Goal: Information Seeking & Learning: Learn about a topic

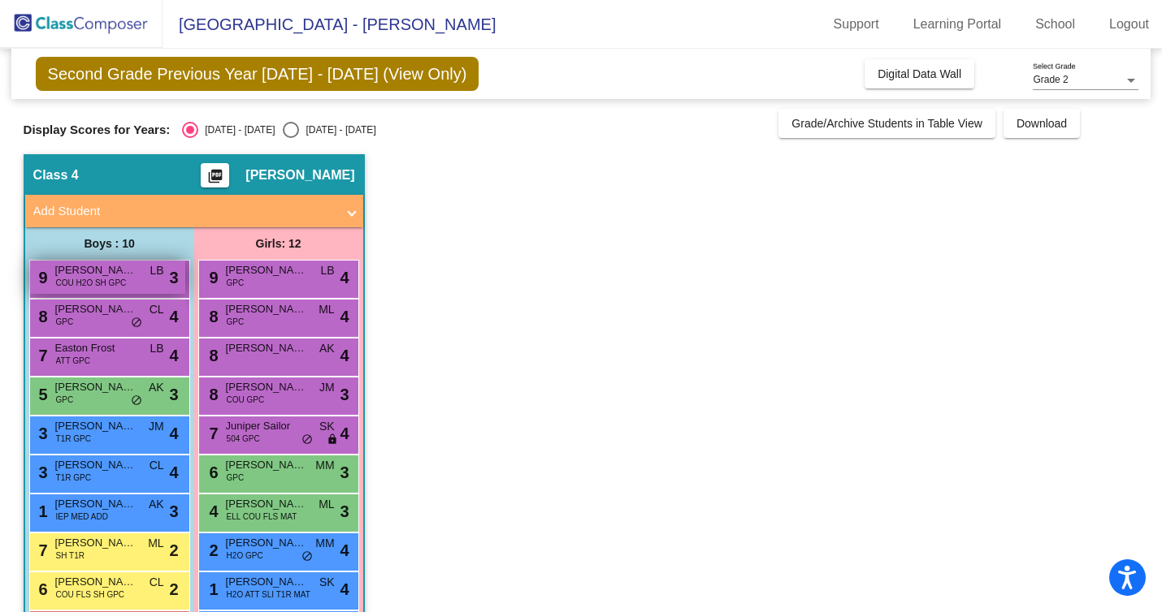
click at [101, 286] on span "COU H2O SH GPC" at bounding box center [91, 283] width 71 height 12
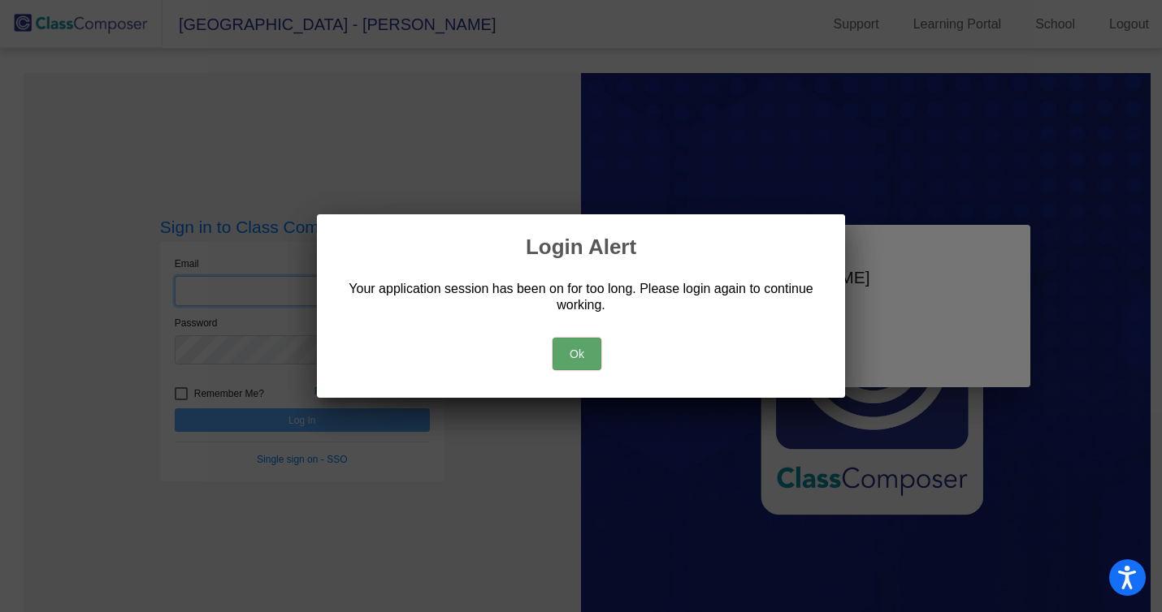
type input "[EMAIL_ADDRESS][DOMAIN_NAME]"
click at [561, 344] on button "Ok" at bounding box center [576, 354] width 49 height 32
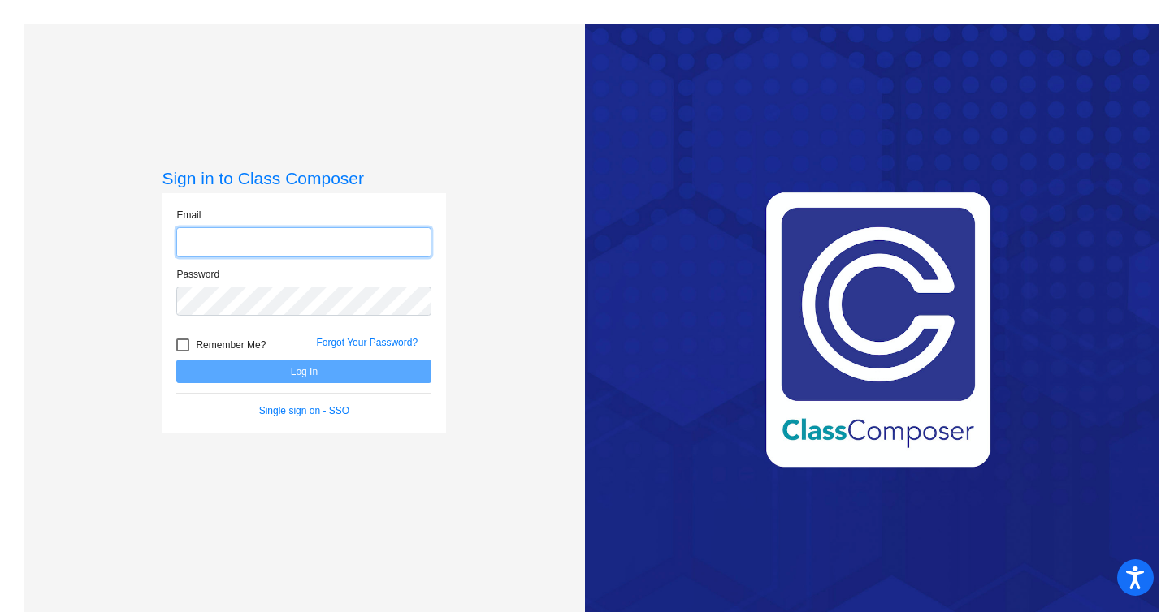
type input "[EMAIL_ADDRESS][DOMAIN_NAME]"
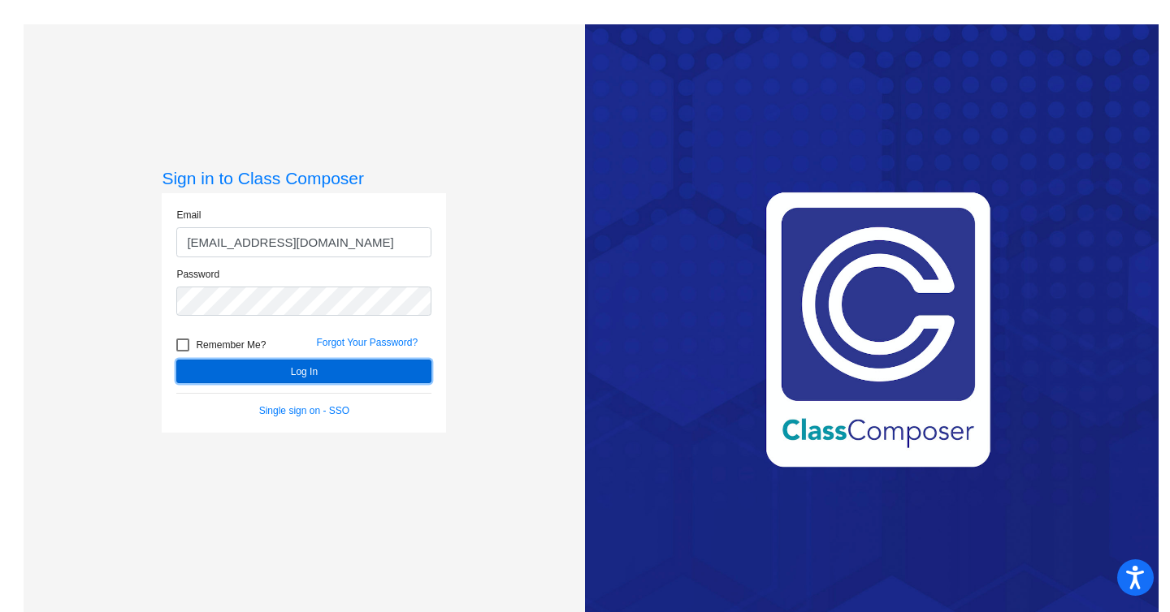
click at [304, 366] on button "Log In" at bounding box center [303, 372] width 255 height 24
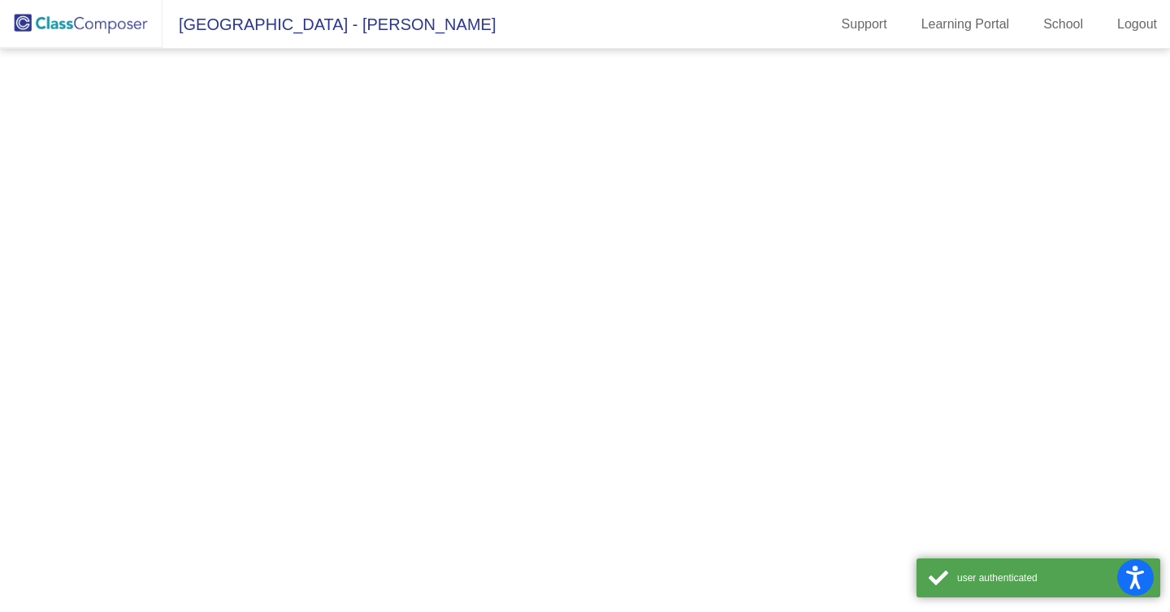
click at [304, 366] on mat-sidenav-content at bounding box center [585, 331] width 1170 height 564
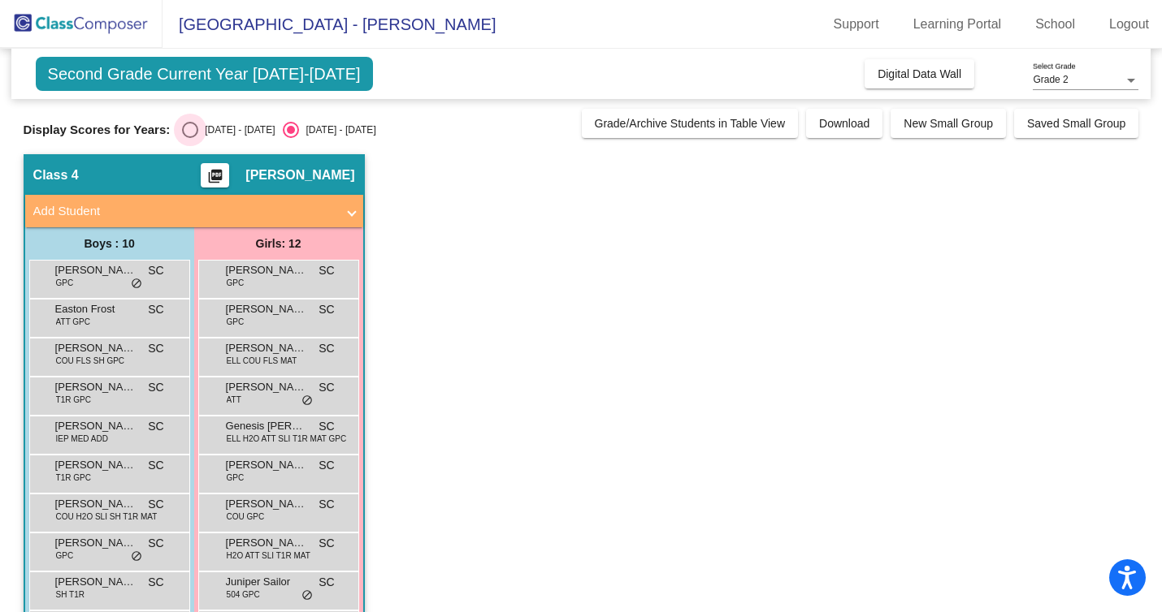
click at [189, 130] on div "Select an option" at bounding box center [190, 130] width 16 height 16
click at [189, 138] on input "[DATE] - [DATE]" at bounding box center [189, 138] width 1 height 1
radio input "true"
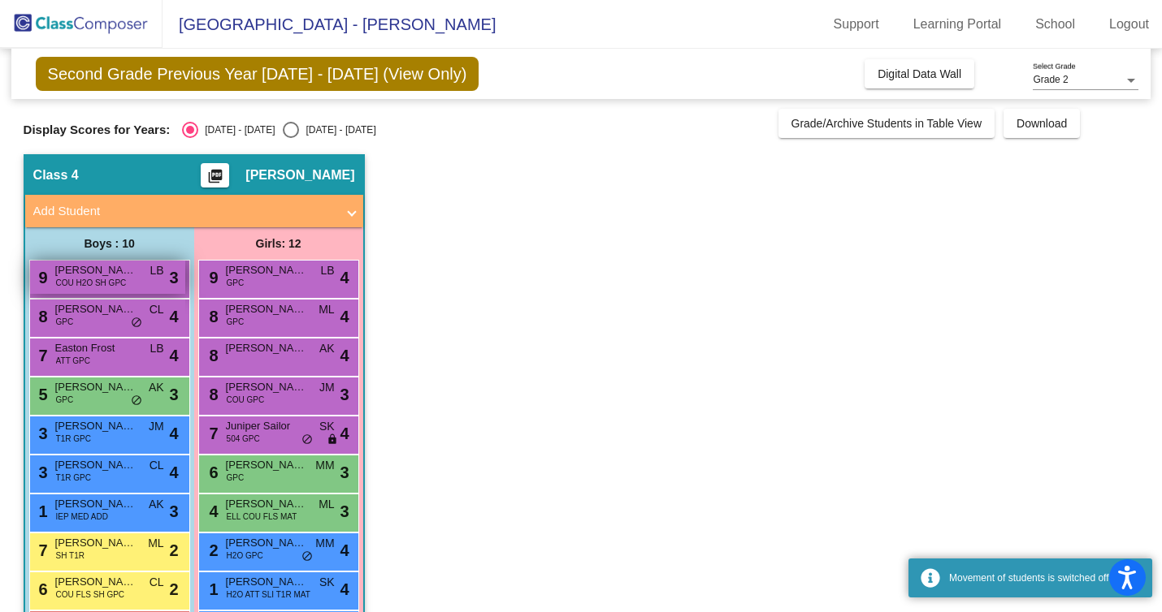
click at [127, 277] on span "[PERSON_NAME]" at bounding box center [95, 270] width 81 height 16
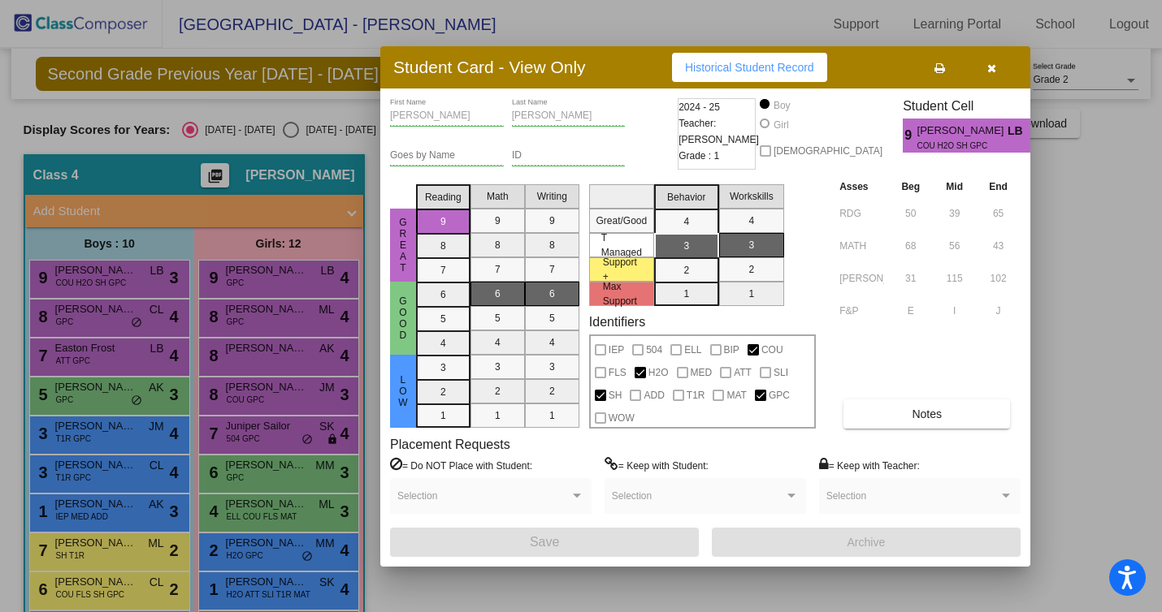
click at [992, 63] on icon "button" at bounding box center [991, 68] width 9 height 11
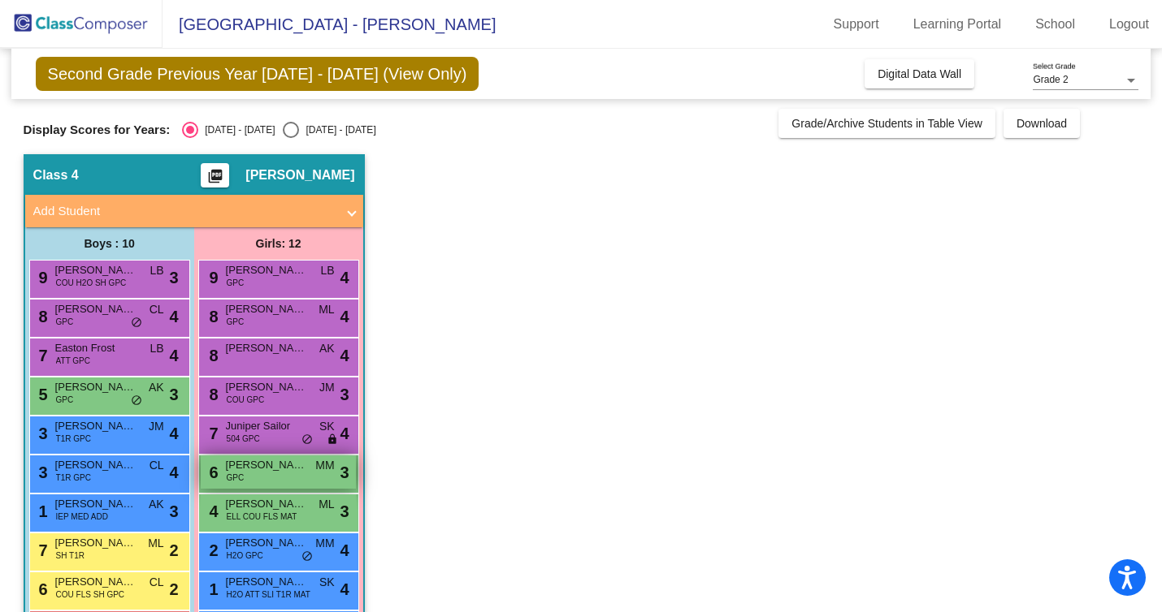
click at [263, 487] on div "6 [PERSON_NAME] GPC MM lock do_not_disturb_alt 3" at bounding box center [278, 472] width 155 height 33
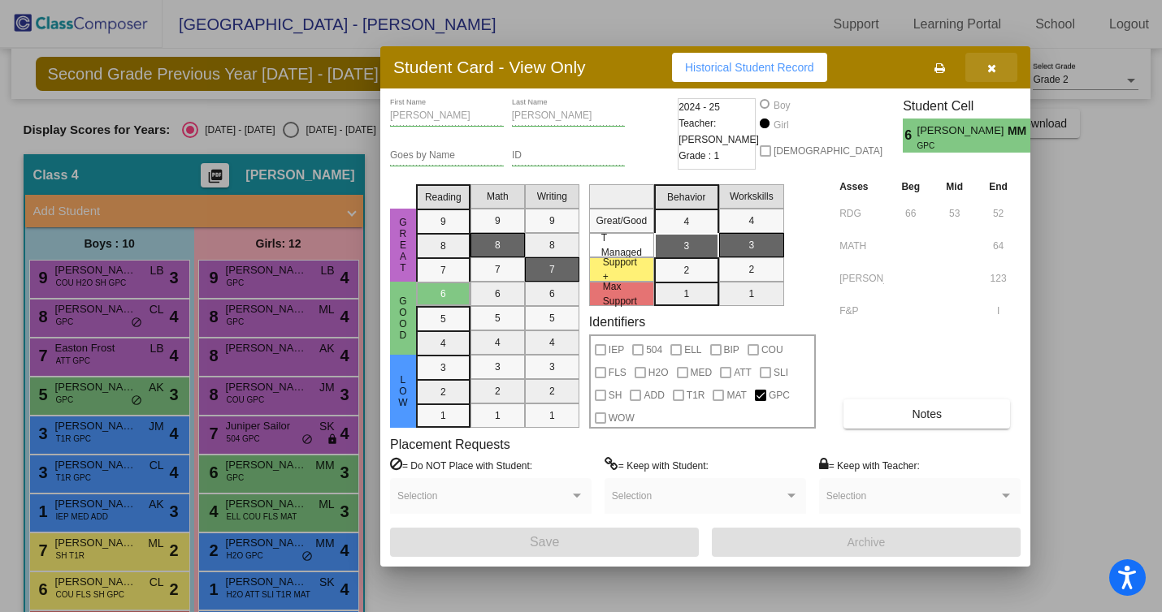
click at [1002, 74] on button "button" at bounding box center [991, 67] width 52 height 29
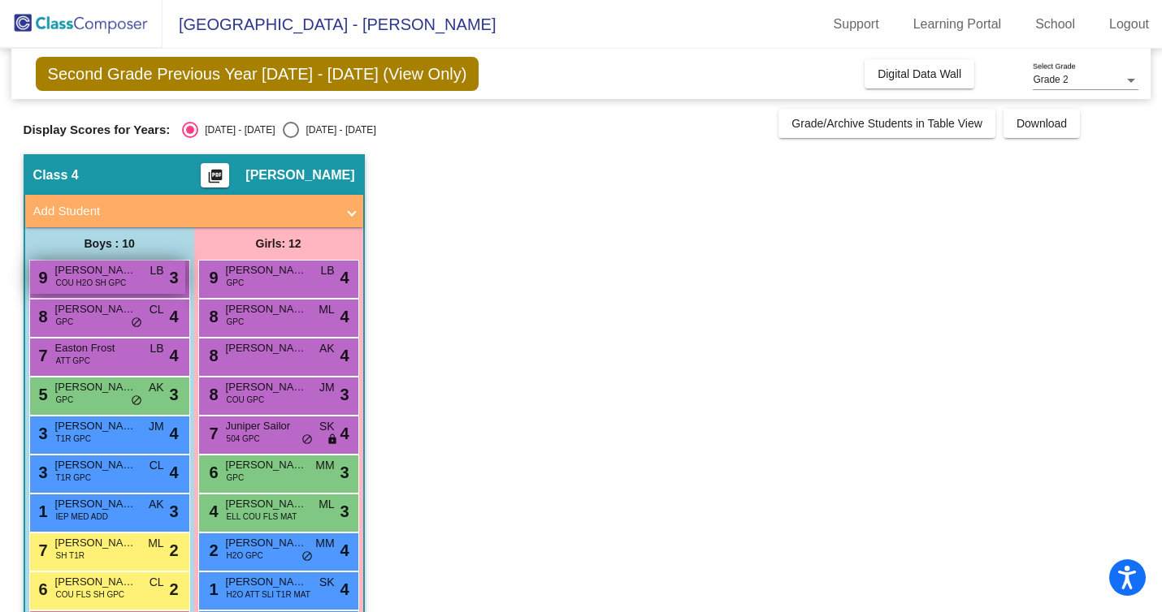
click at [137, 276] on div "9 [PERSON_NAME] COU H2O SH GPC LB lock do_not_disturb_alt 3" at bounding box center [107, 277] width 155 height 33
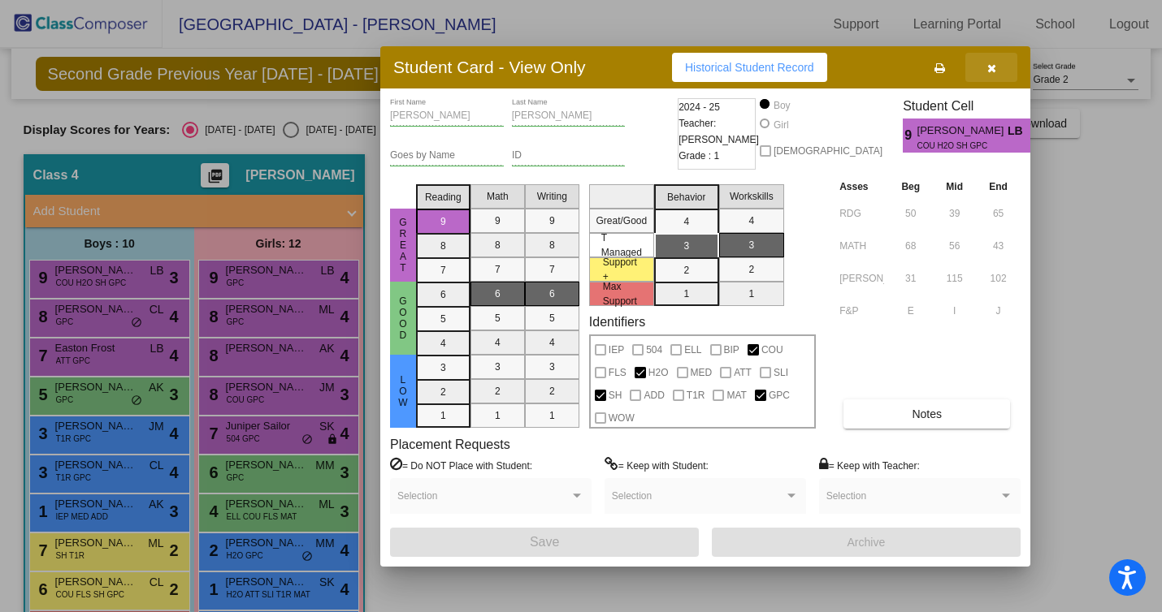
click at [997, 67] on button "button" at bounding box center [991, 67] width 52 height 29
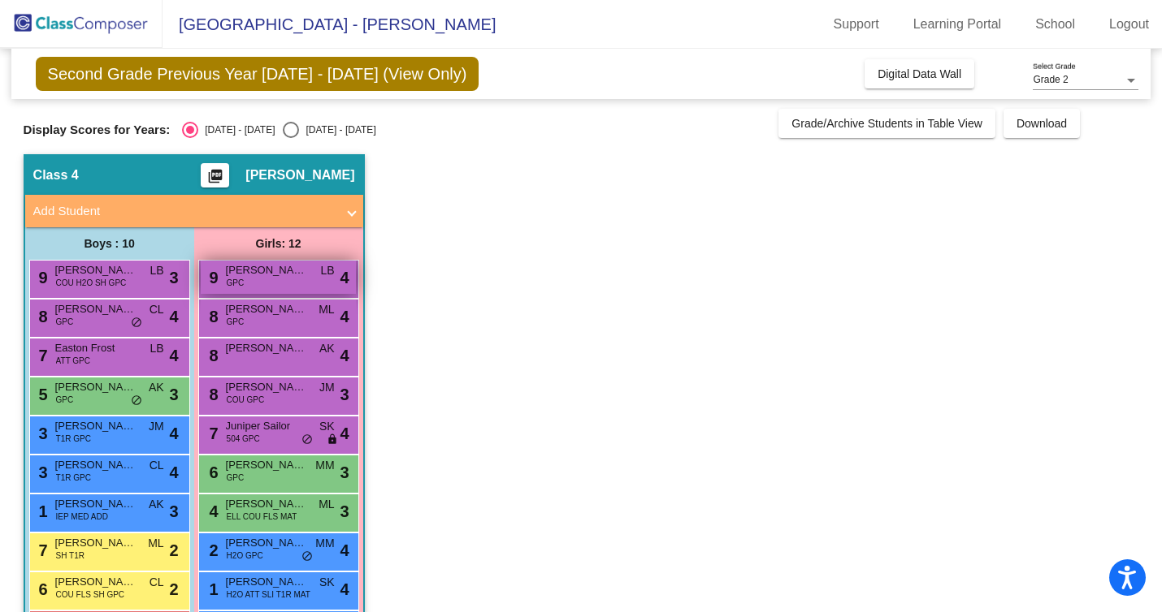
click at [265, 287] on div "9 [PERSON_NAME] GPC LB lock do_not_disturb_alt 4" at bounding box center [278, 277] width 155 height 33
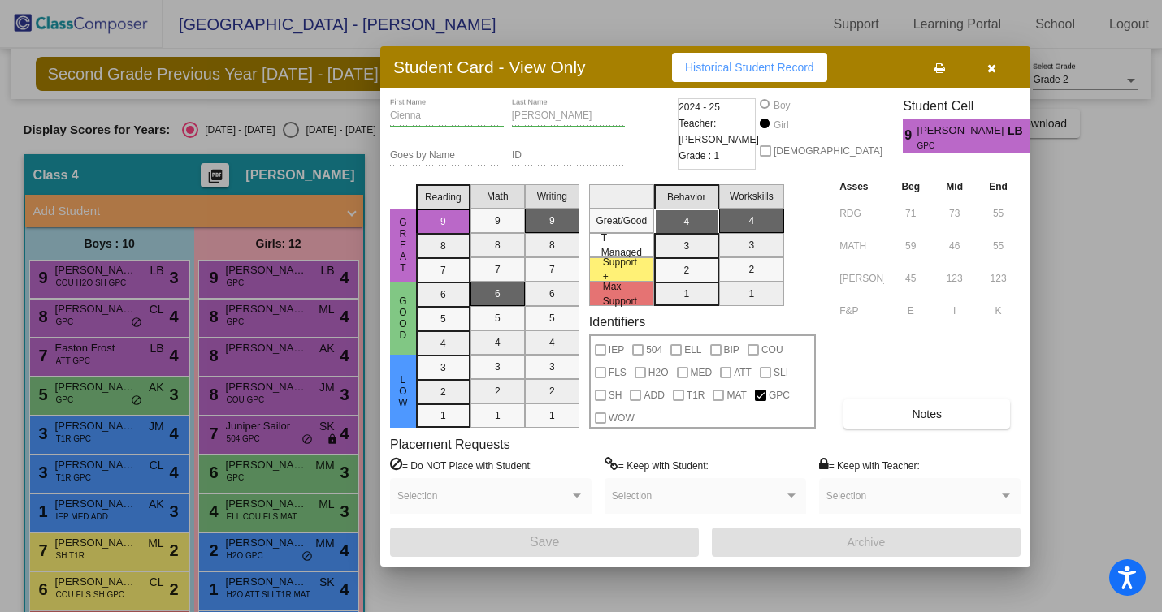
click at [991, 74] on button "button" at bounding box center [991, 67] width 52 height 29
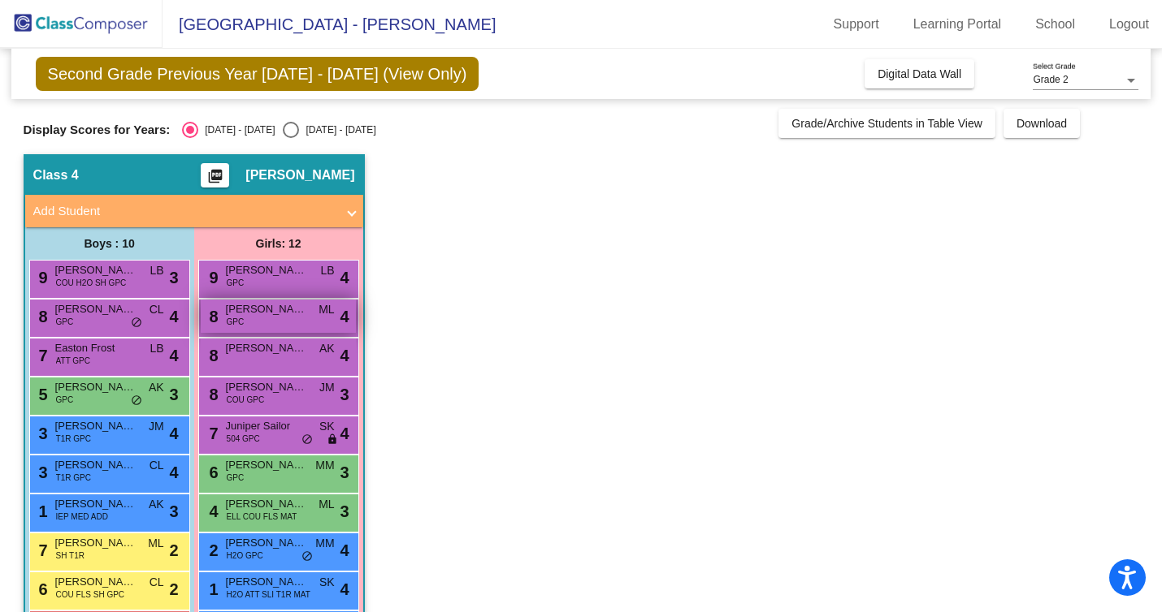
click at [301, 331] on div "8 [PERSON_NAME] GPC ML lock do_not_disturb_alt 4" at bounding box center [278, 316] width 155 height 33
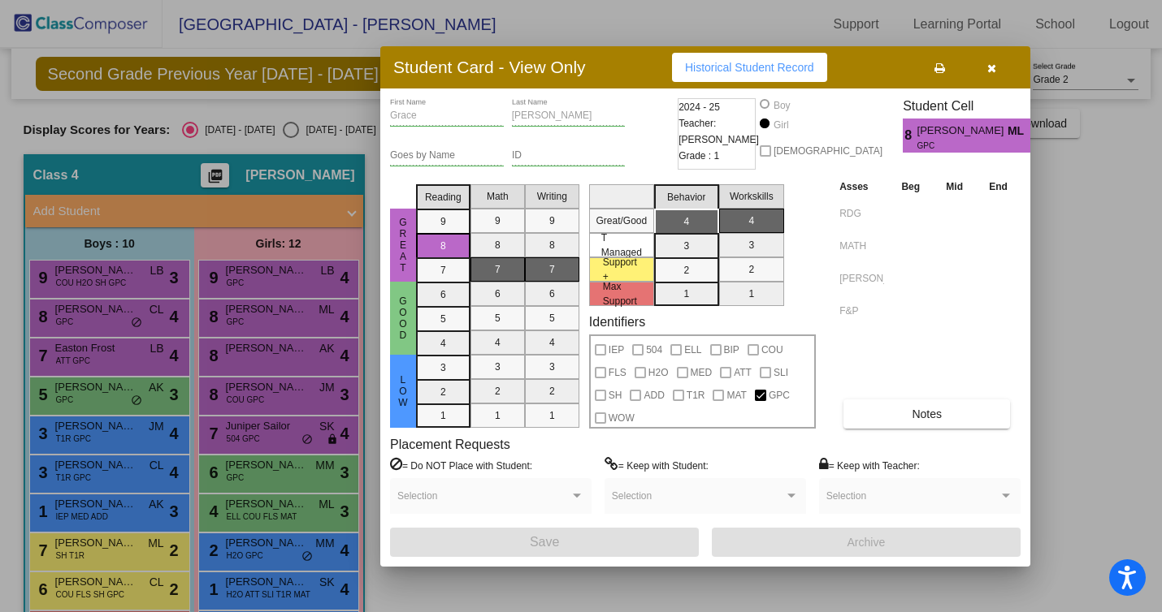
click at [991, 61] on span "button" at bounding box center [991, 67] width 9 height 13
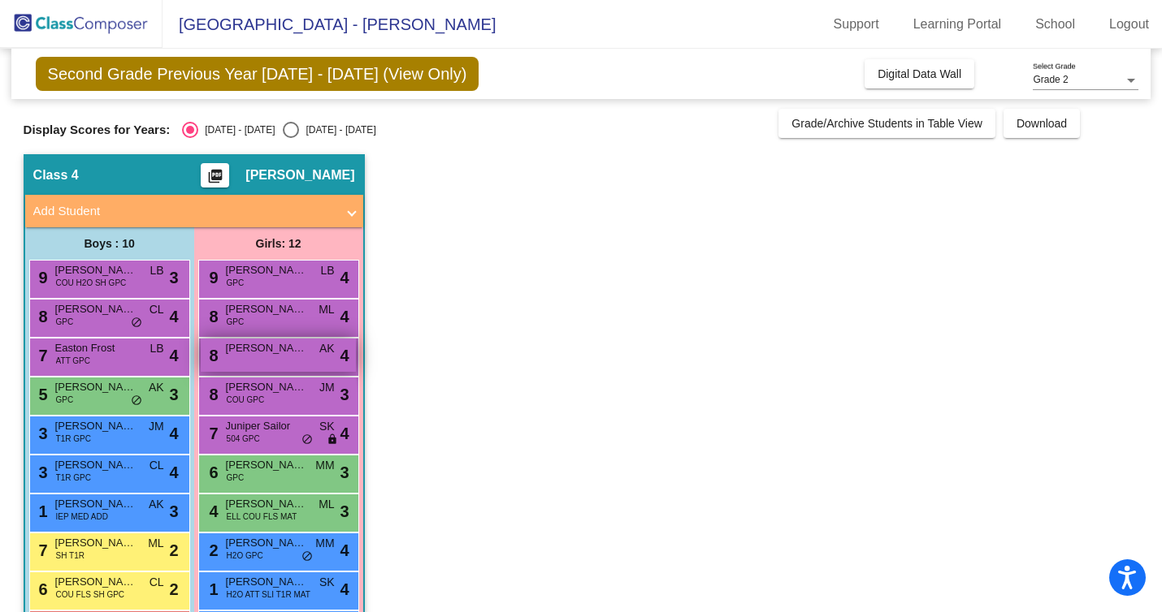
click at [296, 366] on div "8 [PERSON_NAME] AK lock do_not_disturb_alt 4" at bounding box center [278, 355] width 155 height 33
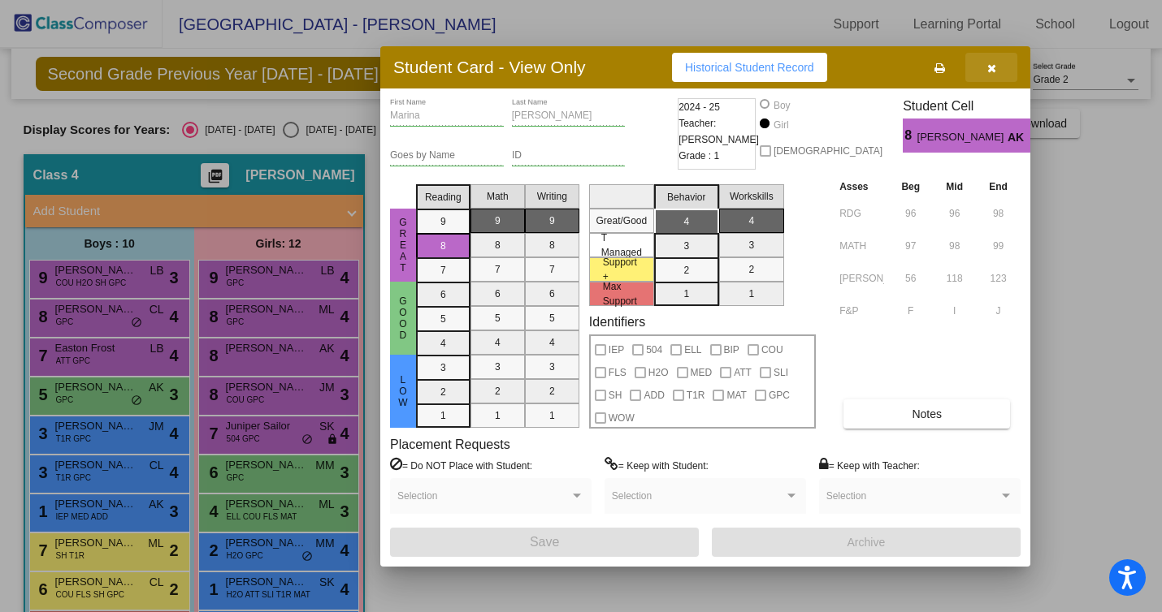
click at [1002, 63] on button "button" at bounding box center [991, 67] width 52 height 29
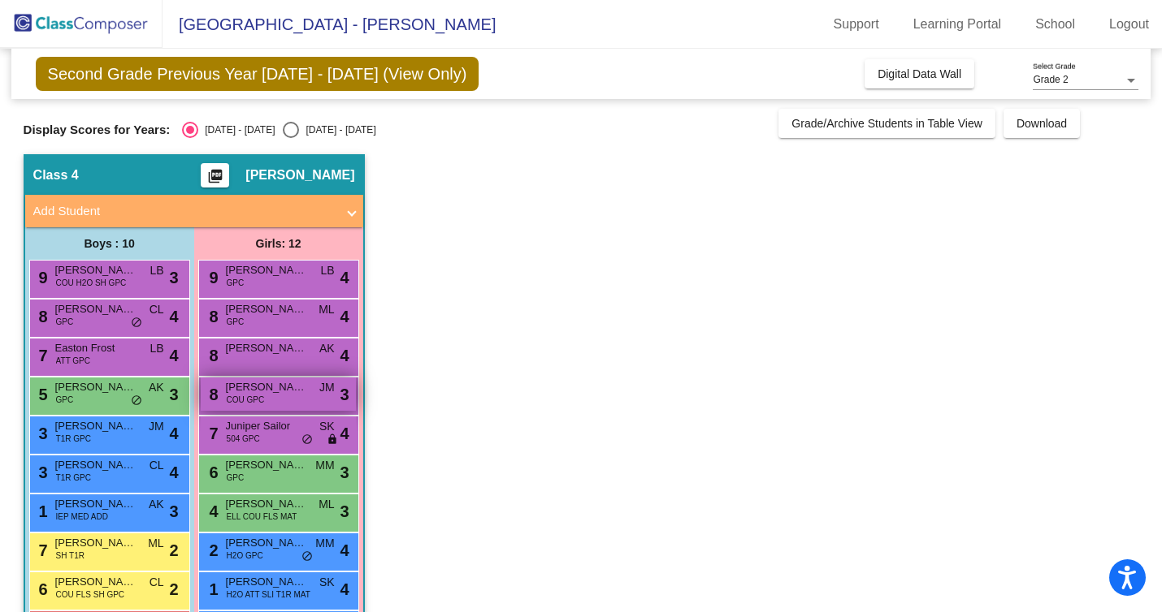
click at [292, 396] on div "8 [PERSON_NAME] COU GPC JM lock do_not_disturb_alt 3" at bounding box center [278, 394] width 155 height 33
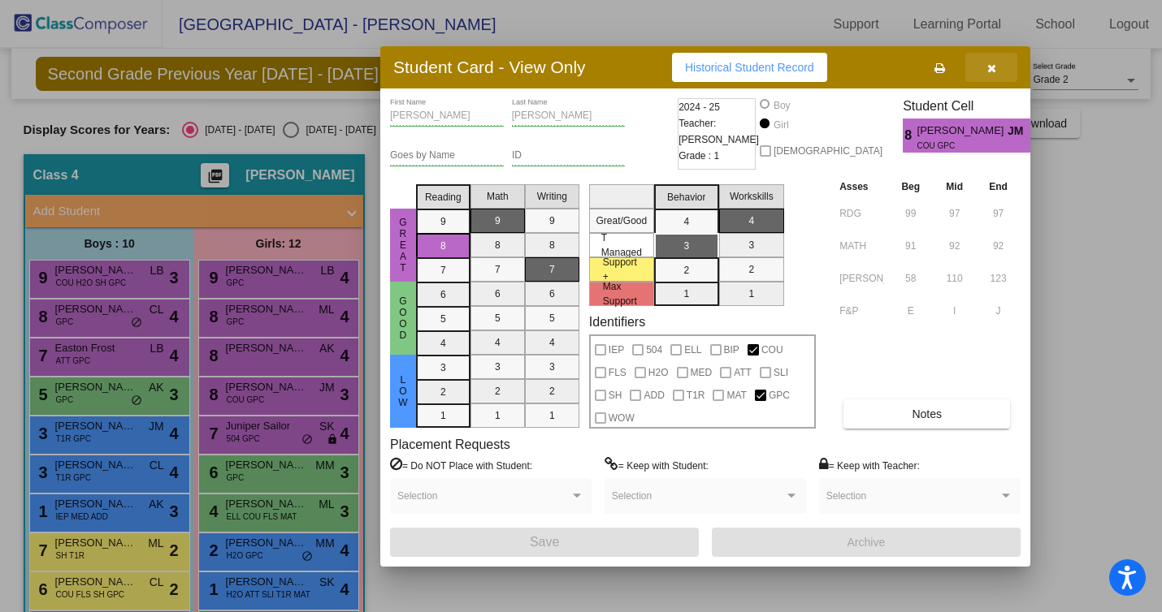
click at [991, 64] on icon "button" at bounding box center [991, 68] width 9 height 11
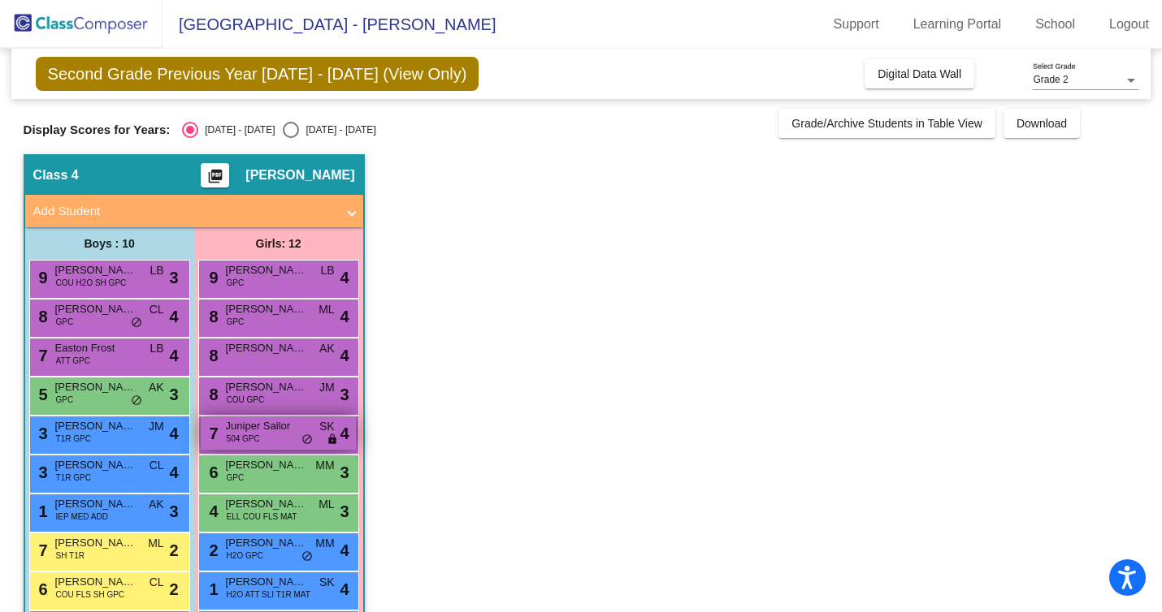
click at [292, 443] on div "7 Juniper Sailor 504 GPC SK lock do_not_disturb_alt 4" at bounding box center [278, 433] width 155 height 33
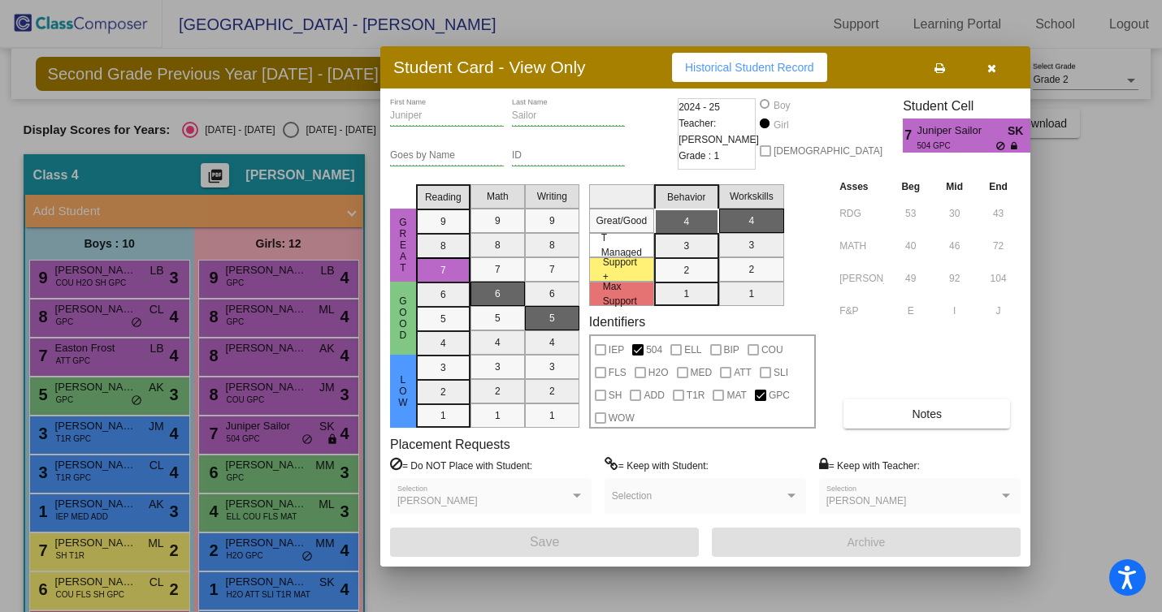
click at [999, 60] on button "button" at bounding box center [991, 67] width 52 height 29
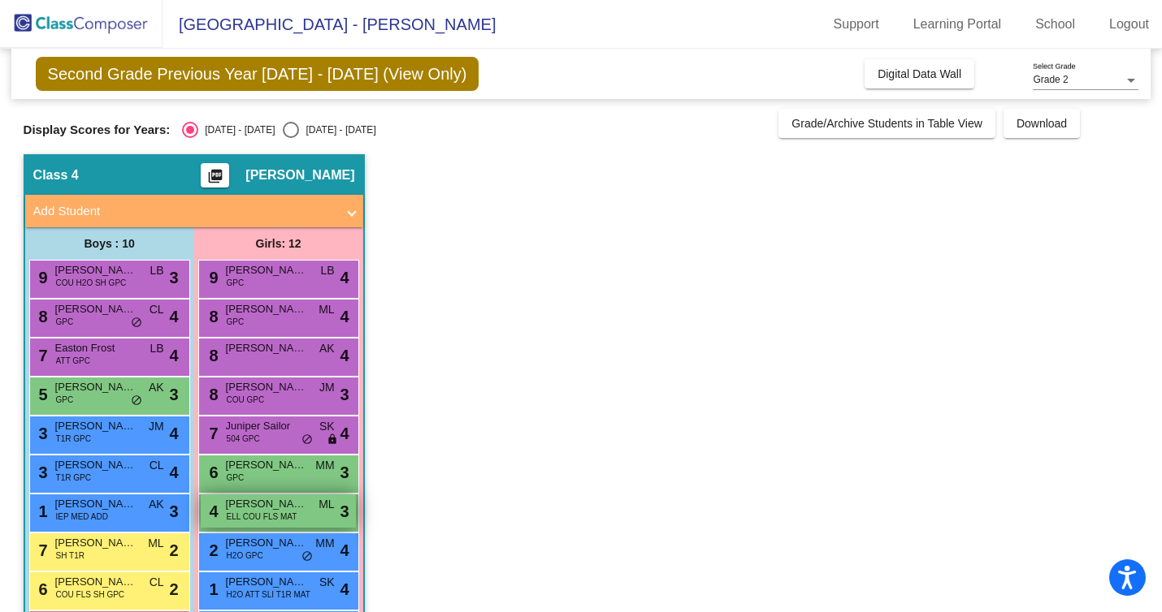
click at [249, 511] on span "ELL COU FLS MAT" at bounding box center [262, 517] width 71 height 12
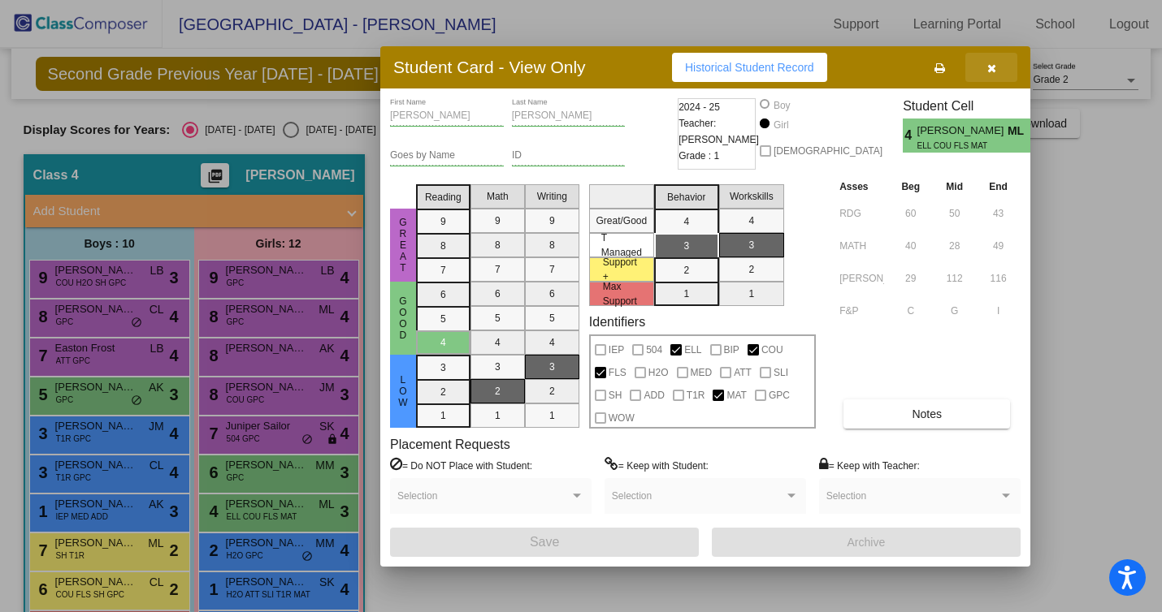
click at [1000, 58] on button "button" at bounding box center [991, 67] width 52 height 29
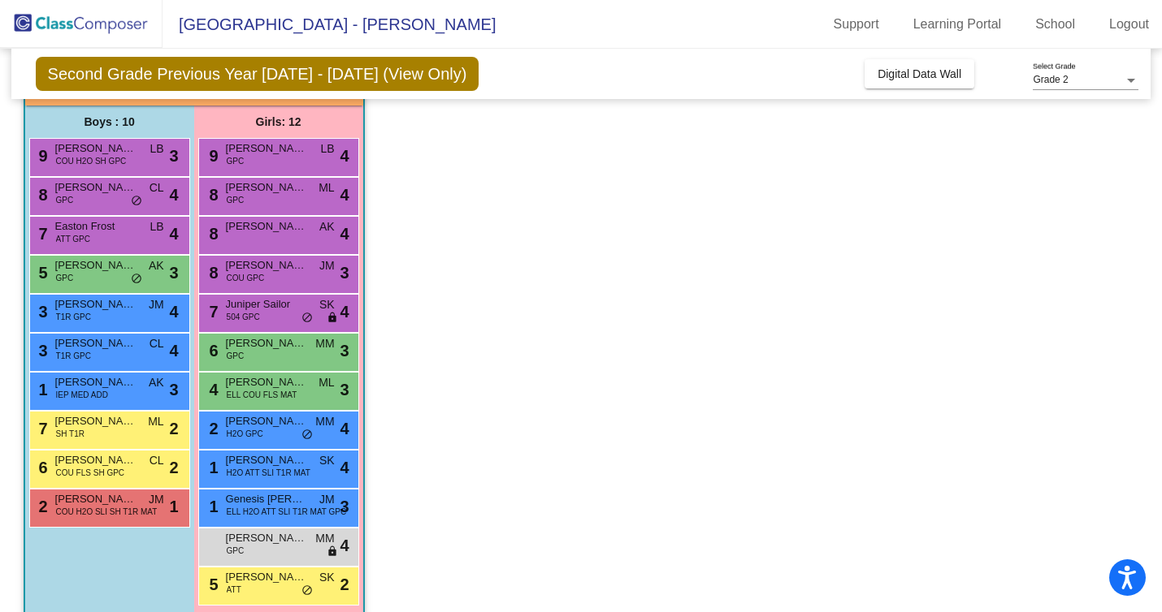
scroll to position [123, 0]
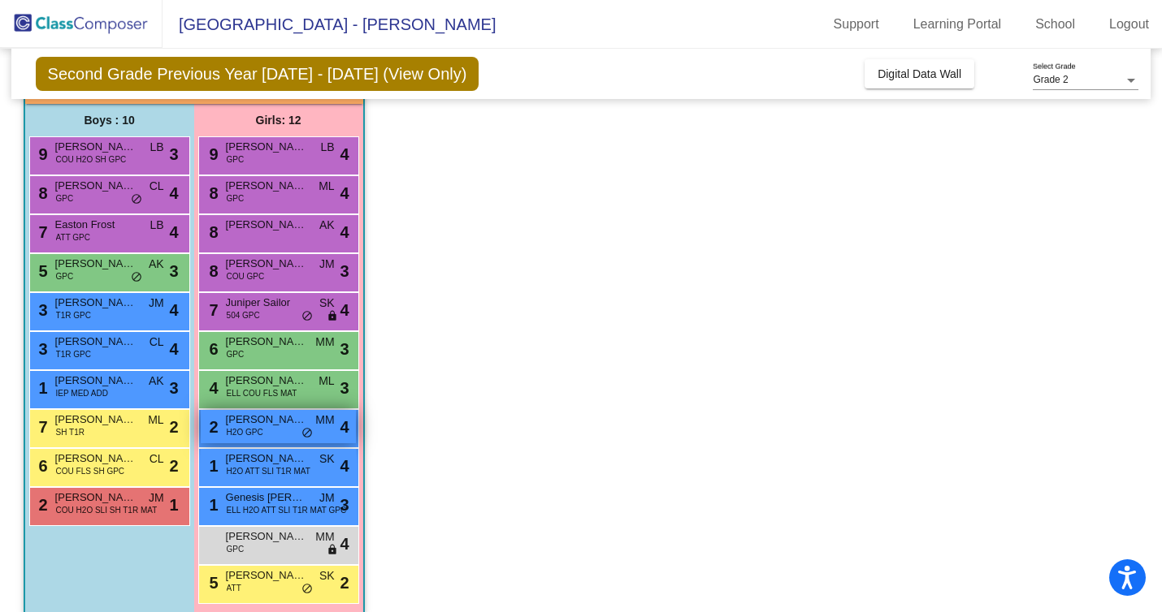
click at [234, 439] on div "2 [PERSON_NAME] H2O GPC MM lock do_not_disturb_alt 4" at bounding box center [278, 426] width 155 height 33
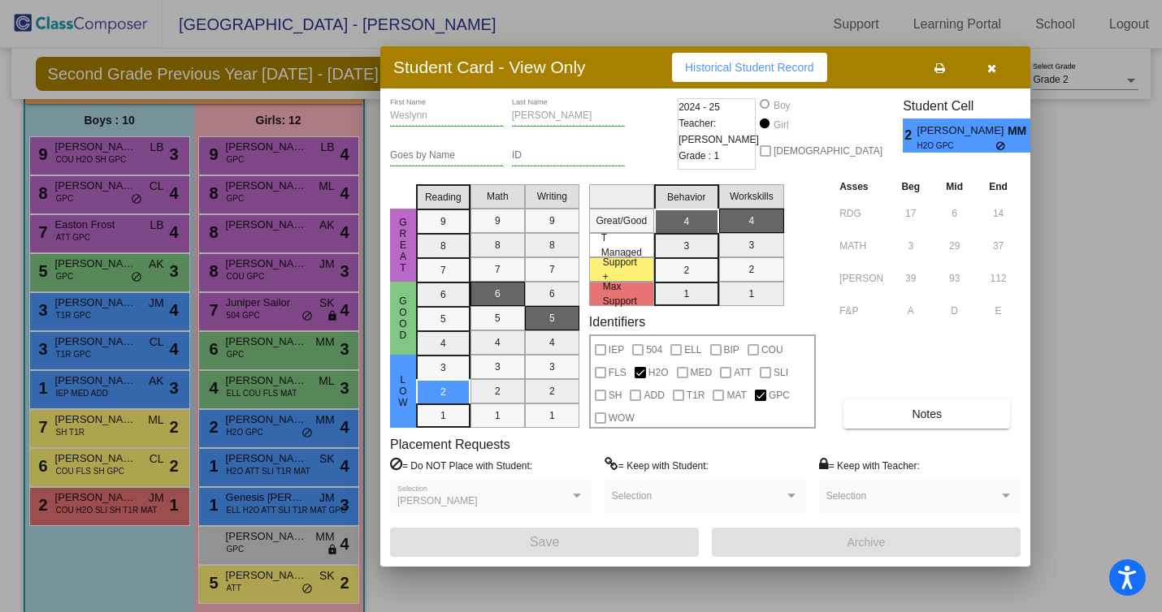
click at [236, 467] on div at bounding box center [581, 306] width 1162 height 612
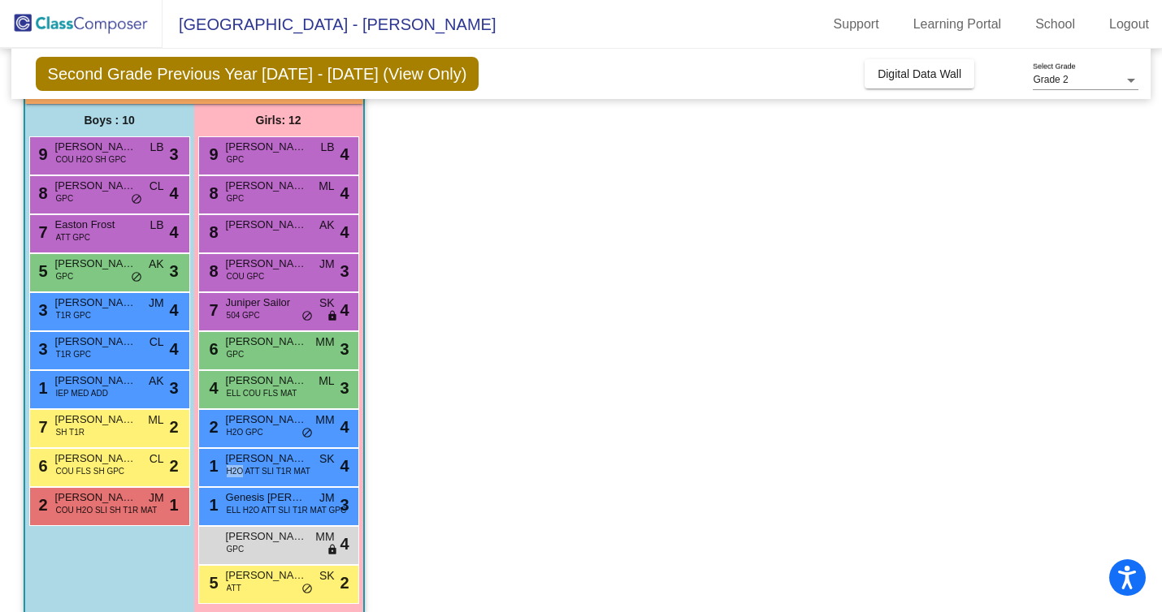
click at [236, 467] on span "H2O ATT SLI T1R MAT" at bounding box center [269, 471] width 84 height 12
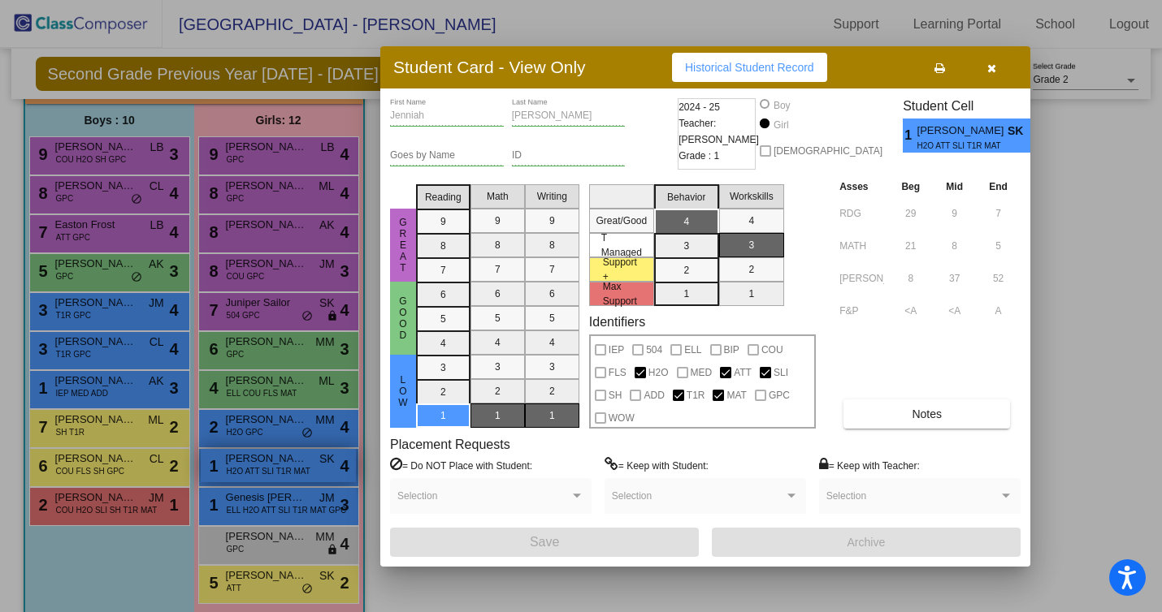
click at [236, 468] on div at bounding box center [581, 306] width 1162 height 612
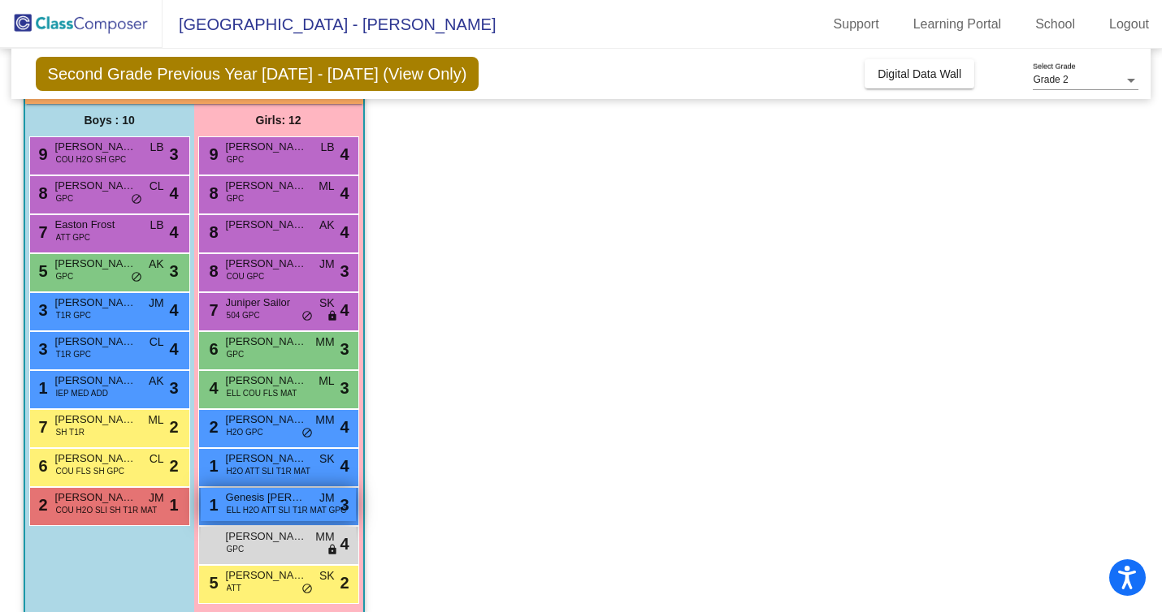
click at [236, 495] on span "Genesis [PERSON_NAME]" at bounding box center [266, 498] width 81 height 16
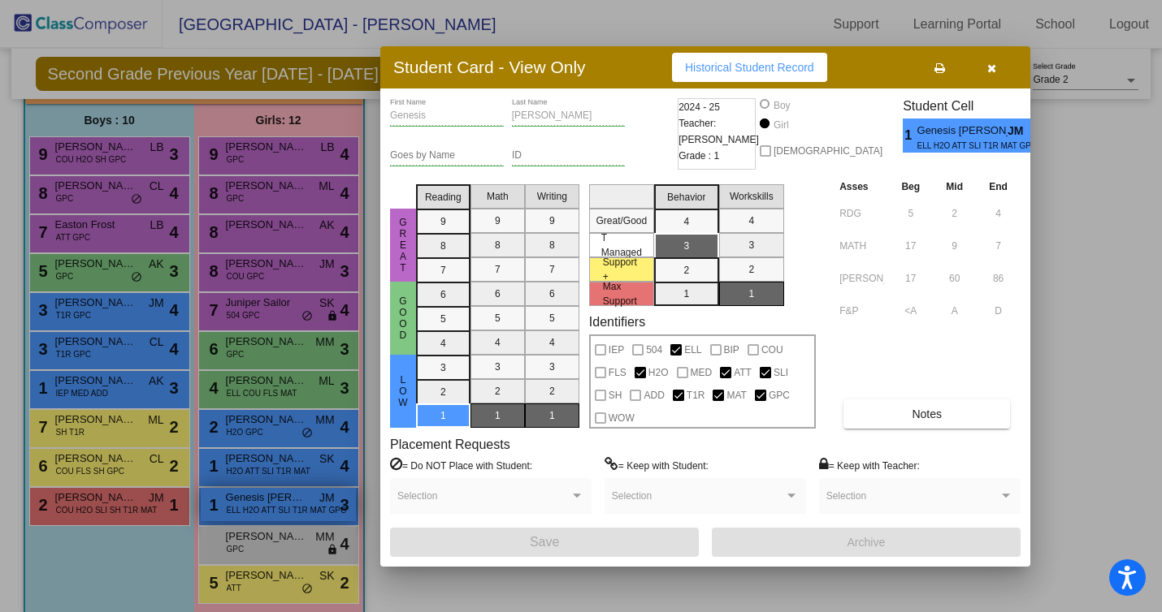
click at [236, 495] on div at bounding box center [581, 306] width 1162 height 612
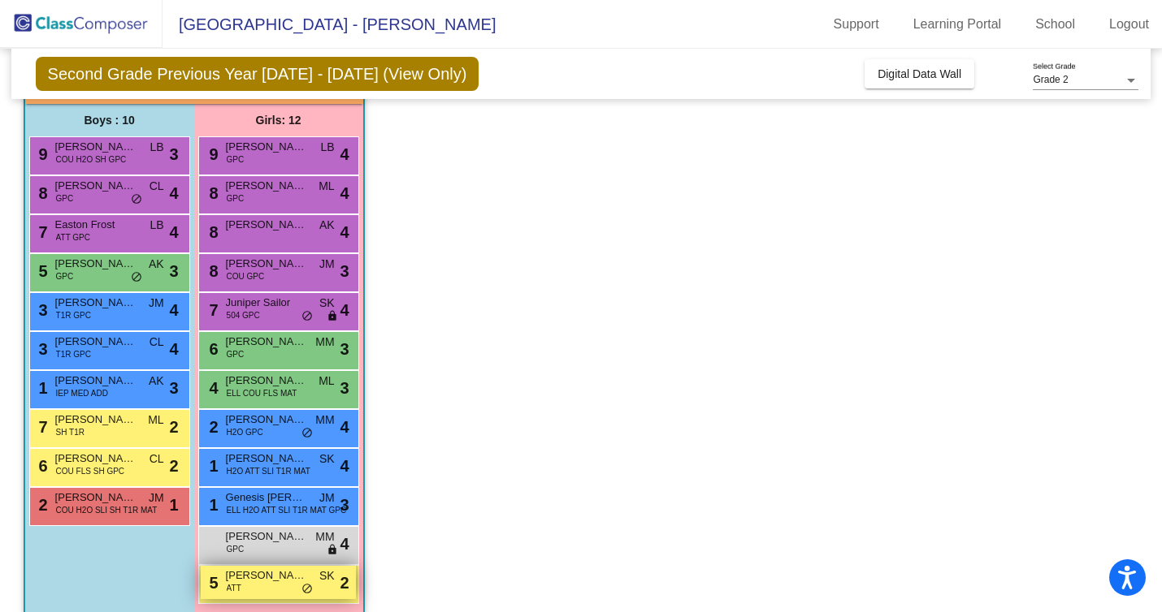
click at [236, 594] on span "ATT" at bounding box center [234, 588] width 15 height 12
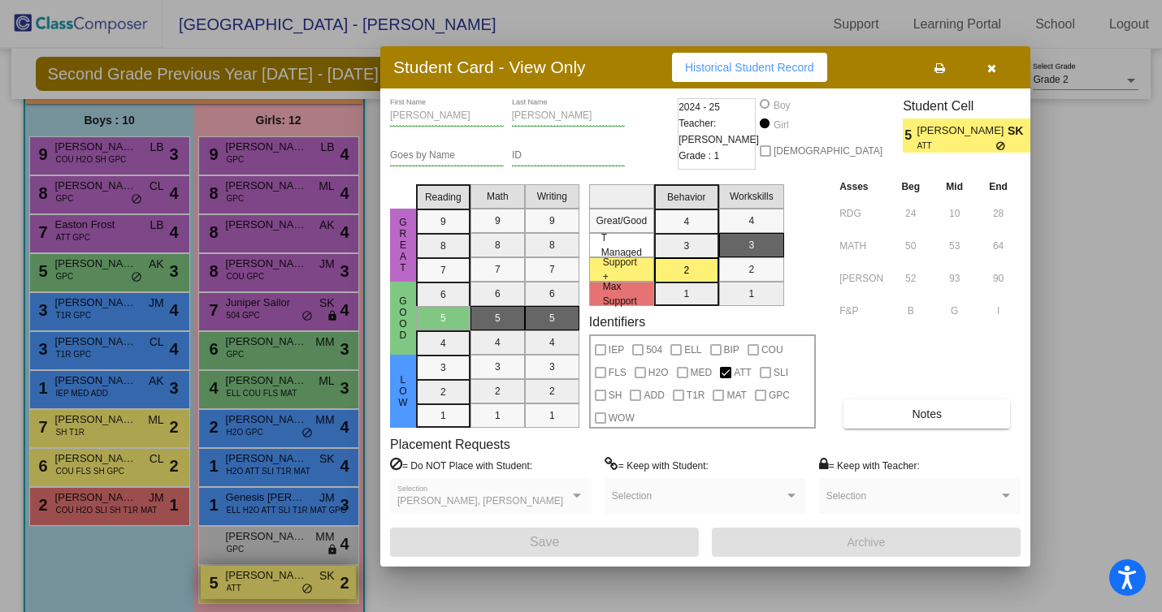
click at [236, 594] on div at bounding box center [581, 306] width 1162 height 612
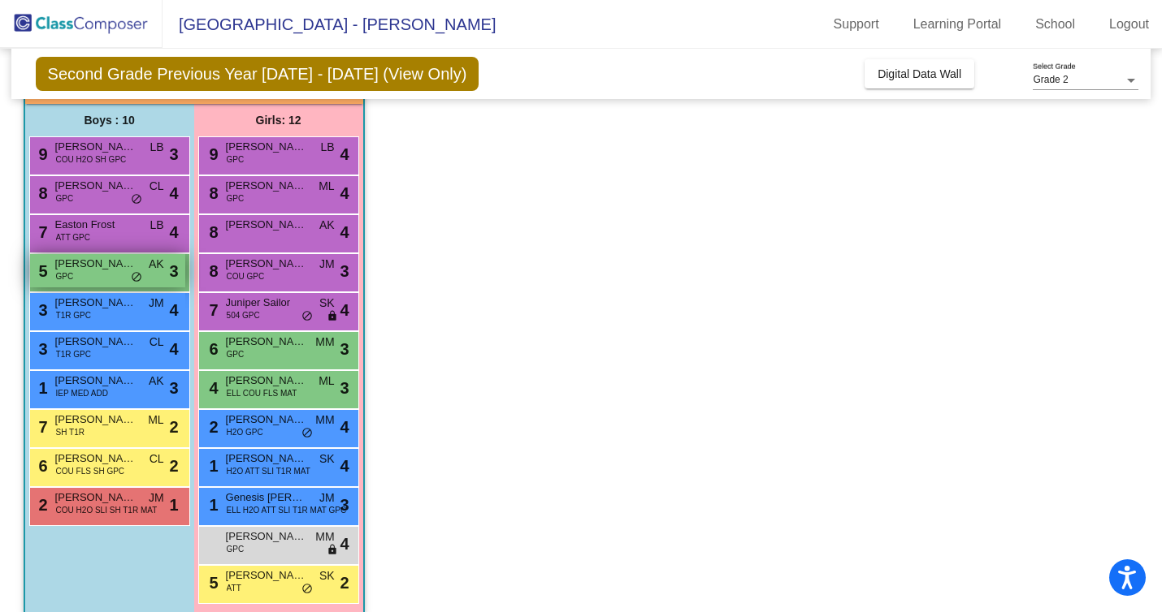
click at [136, 264] on span "[PERSON_NAME]" at bounding box center [95, 264] width 81 height 16
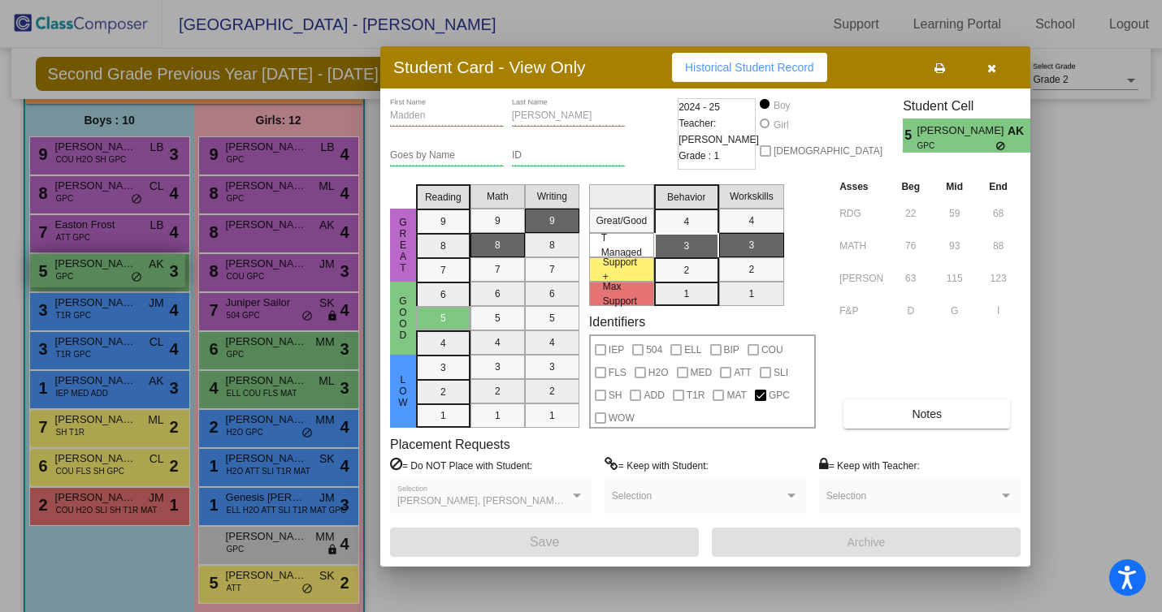
click at [136, 264] on div at bounding box center [581, 306] width 1162 height 612
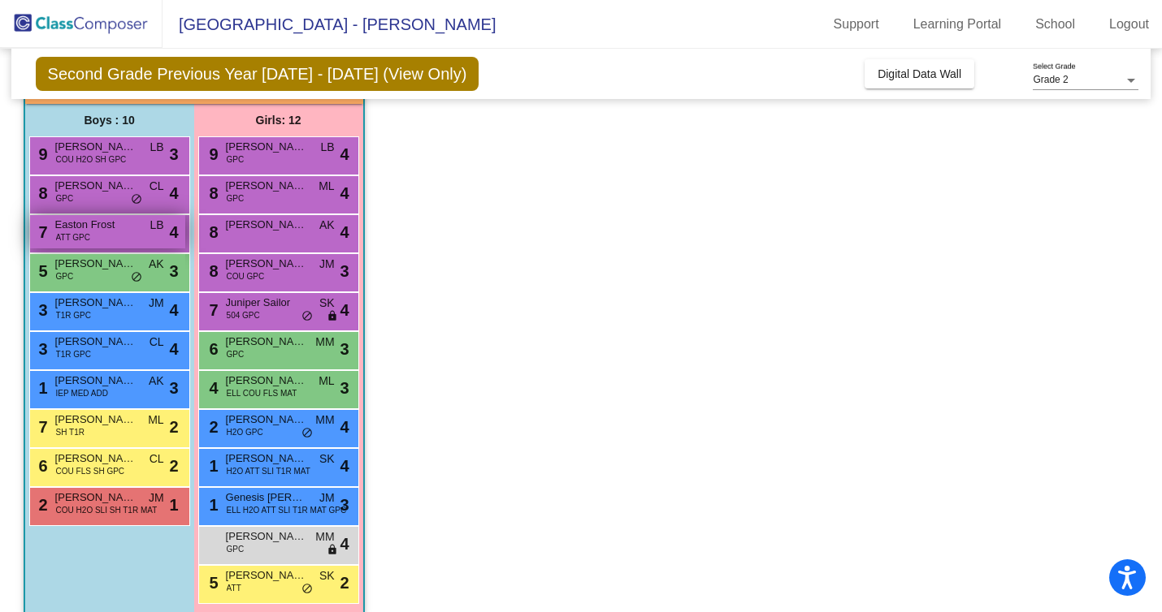
click at [129, 227] on span "Easton Frost" at bounding box center [95, 225] width 81 height 16
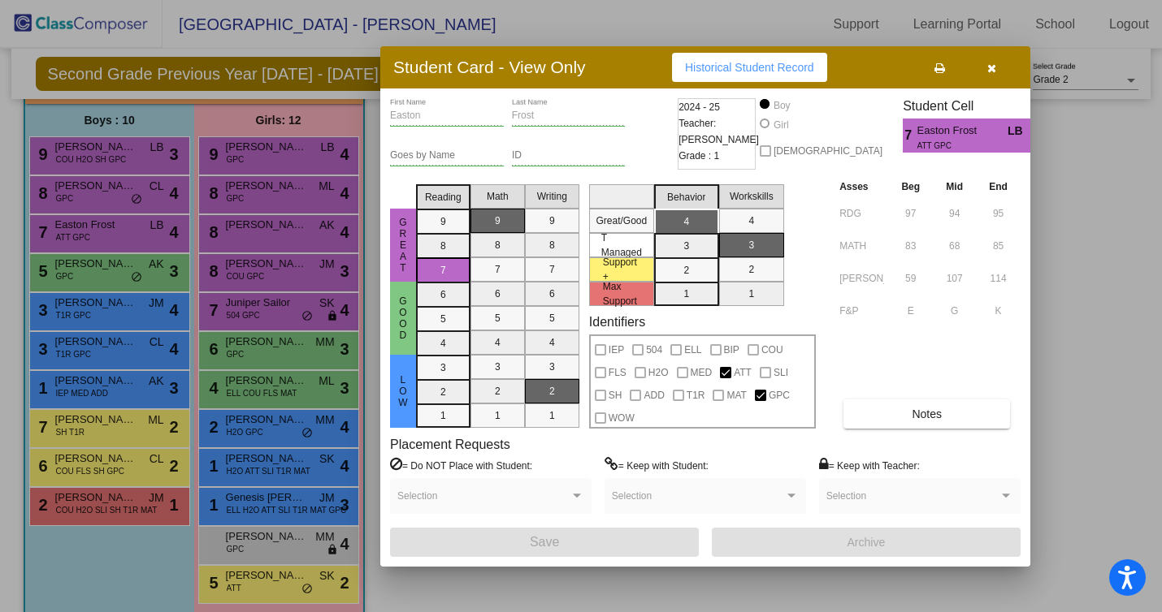
click at [124, 197] on div at bounding box center [581, 306] width 1162 height 612
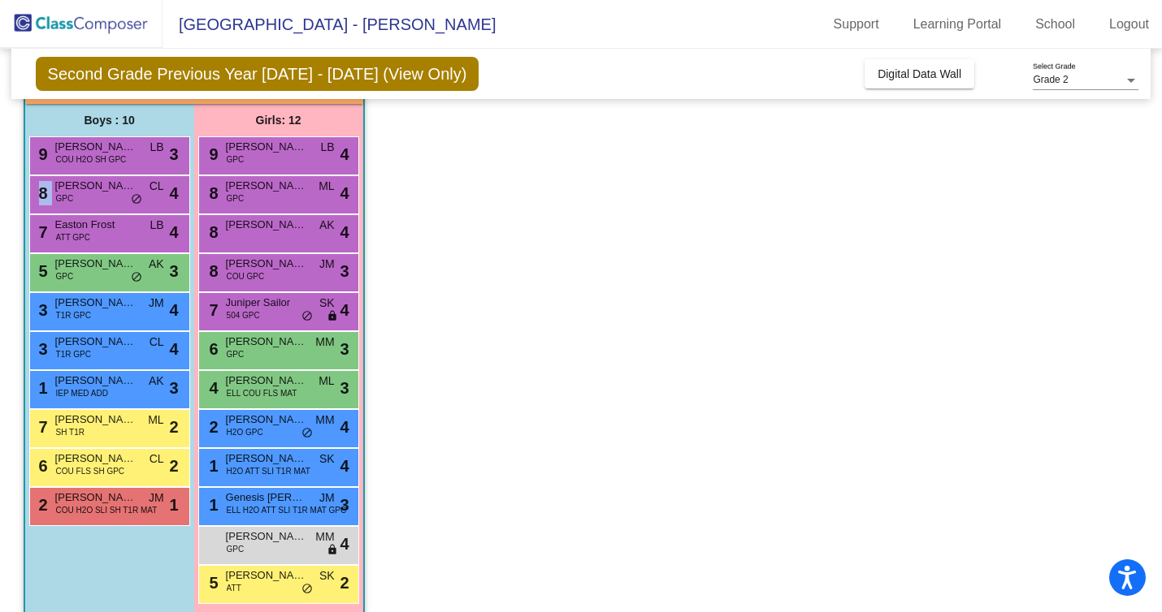
click at [124, 197] on div "8 [PERSON_NAME] GPC CL lock do_not_disturb_alt 4" at bounding box center [107, 192] width 155 height 33
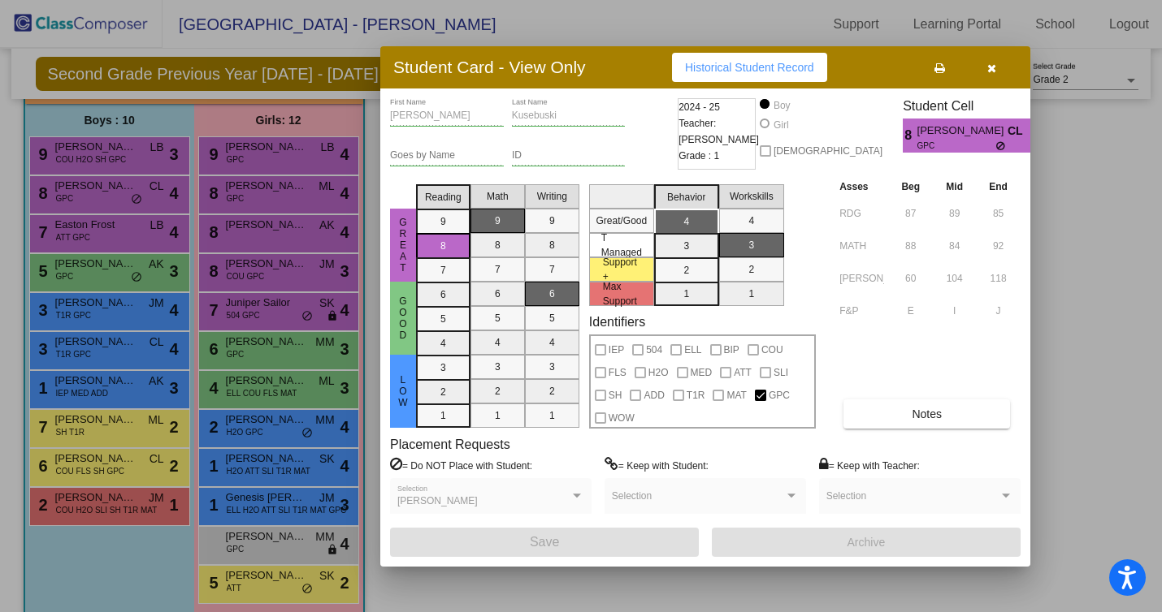
click at [124, 197] on div at bounding box center [581, 306] width 1162 height 612
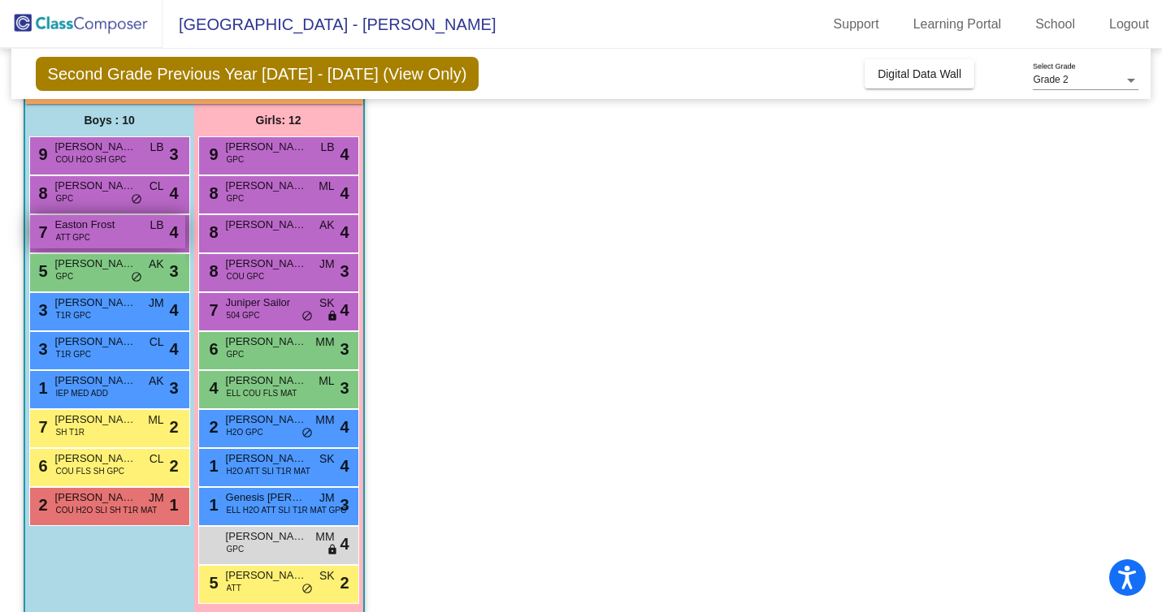
click at [119, 241] on div "7 Easton Frost ATT GPC LB lock do_not_disturb_alt 4" at bounding box center [107, 231] width 155 height 33
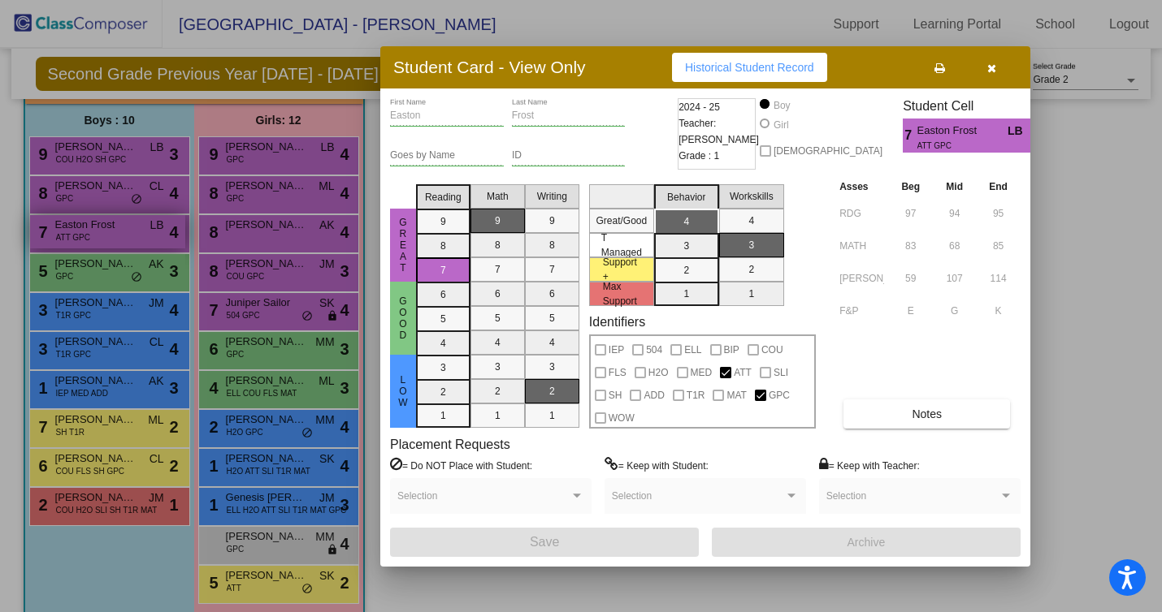
click at [119, 241] on div at bounding box center [581, 306] width 1162 height 612
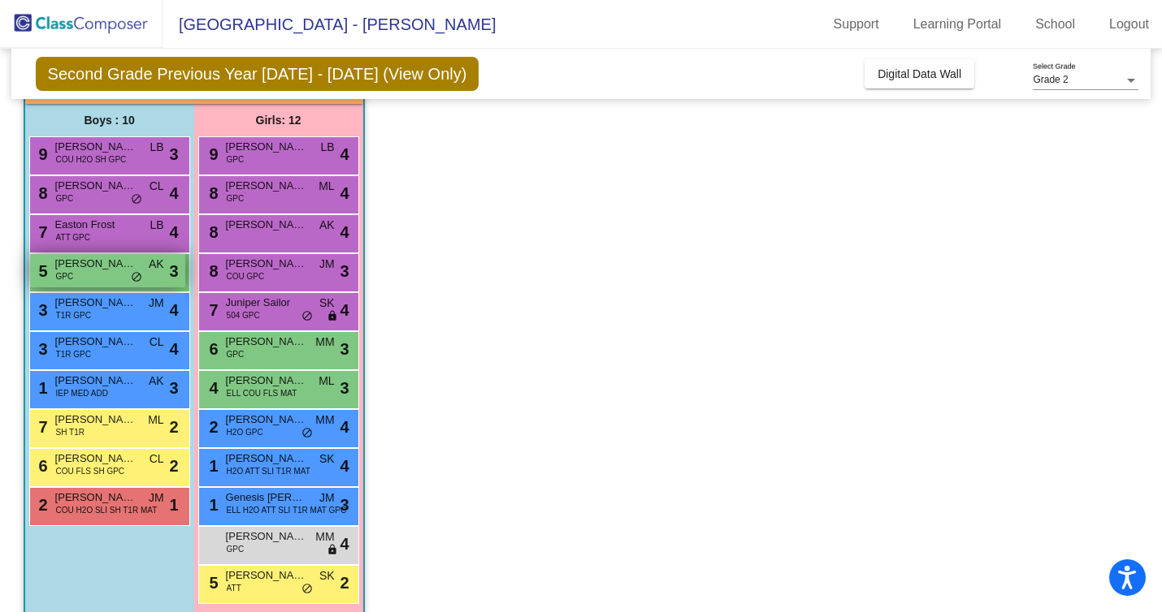
click at [115, 275] on div "5 [PERSON_NAME] GPC AK lock do_not_disturb_alt 3" at bounding box center [107, 270] width 155 height 33
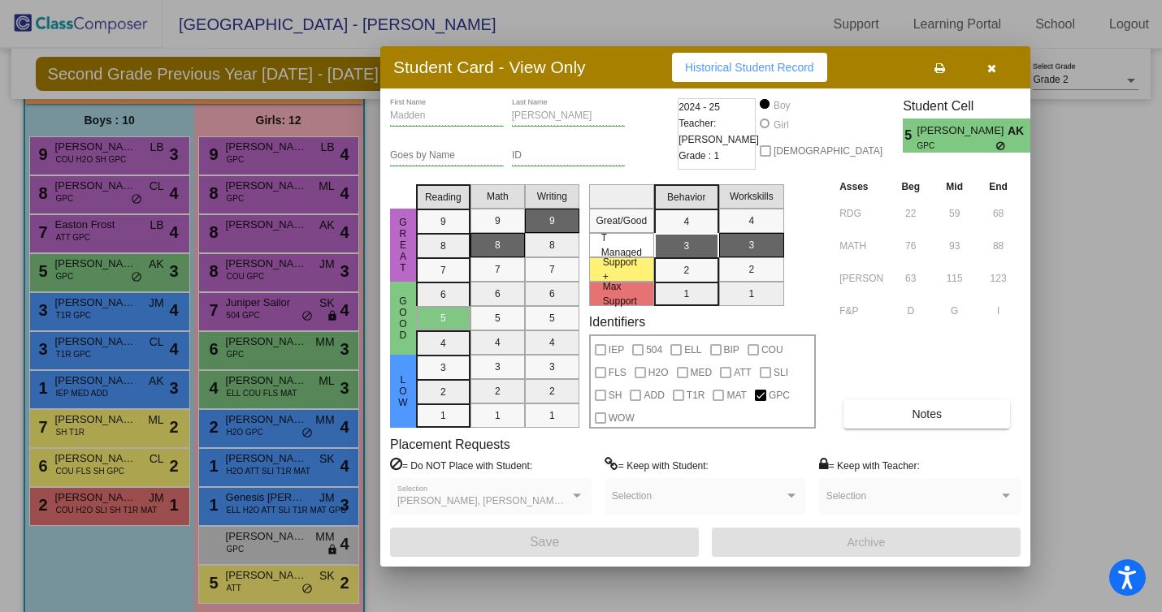
click at [115, 275] on div at bounding box center [581, 306] width 1162 height 612
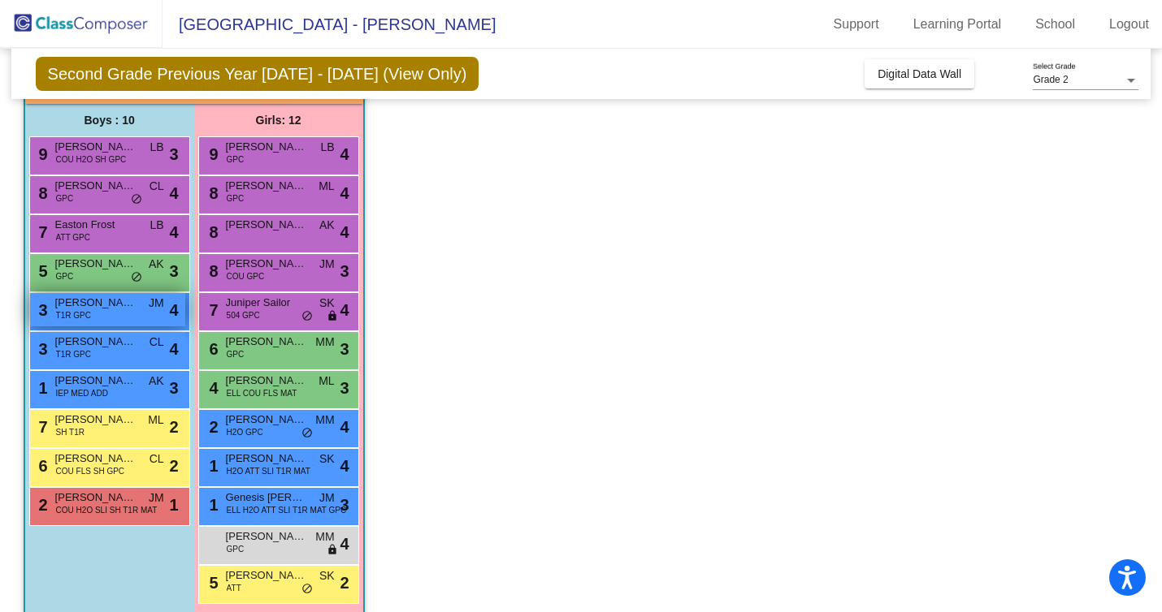
click at [113, 311] on div "3 [PERSON_NAME] T1R GPC JM lock do_not_disturb_alt 4" at bounding box center [107, 309] width 155 height 33
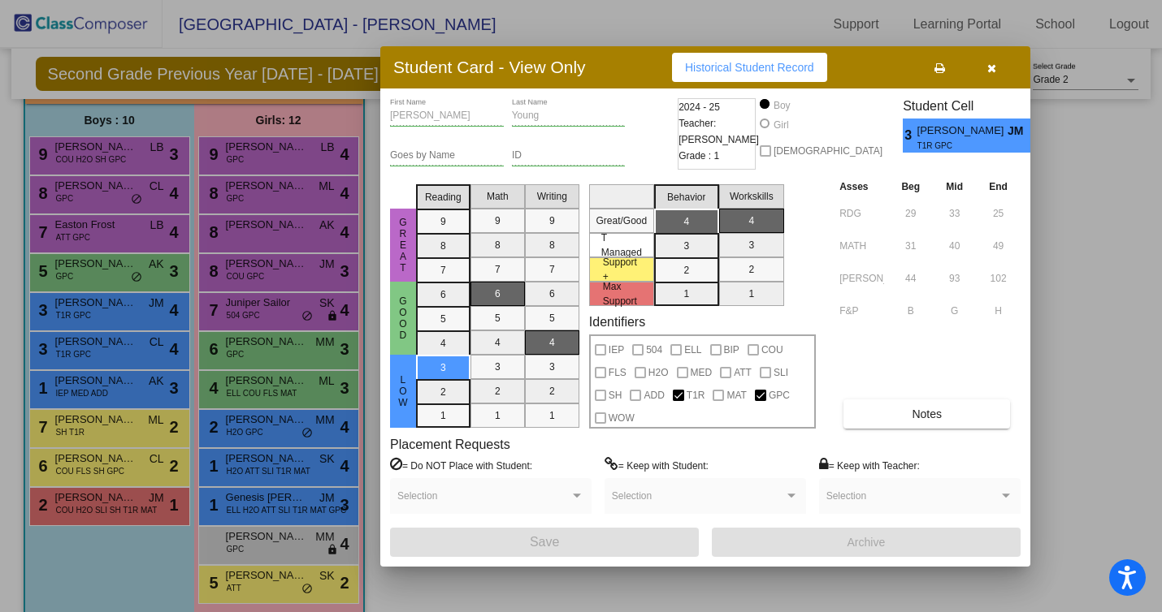
click at [110, 354] on div at bounding box center [581, 306] width 1162 height 612
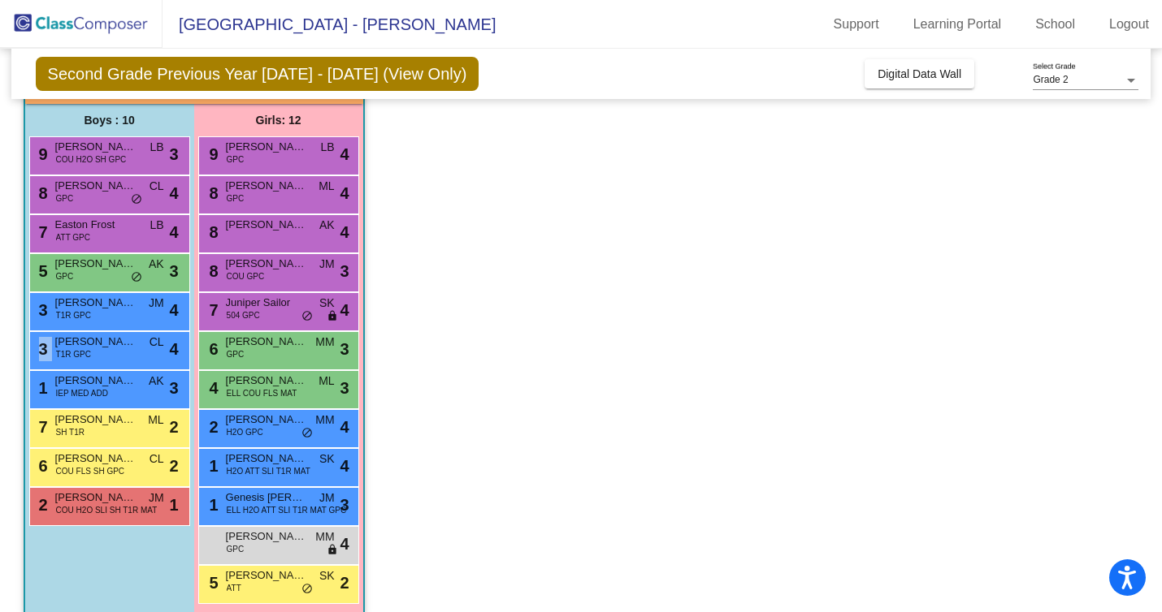
click at [110, 354] on div "3 [PERSON_NAME] T1R GPC CL lock do_not_disturb_alt 4" at bounding box center [107, 348] width 155 height 33
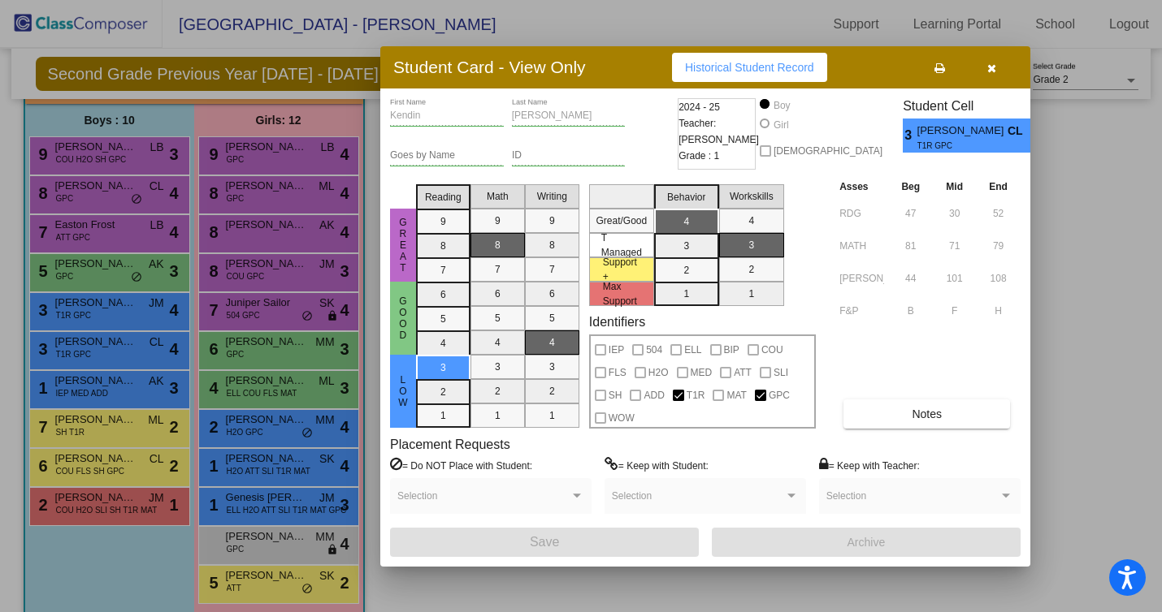
click at [110, 354] on div at bounding box center [581, 306] width 1162 height 612
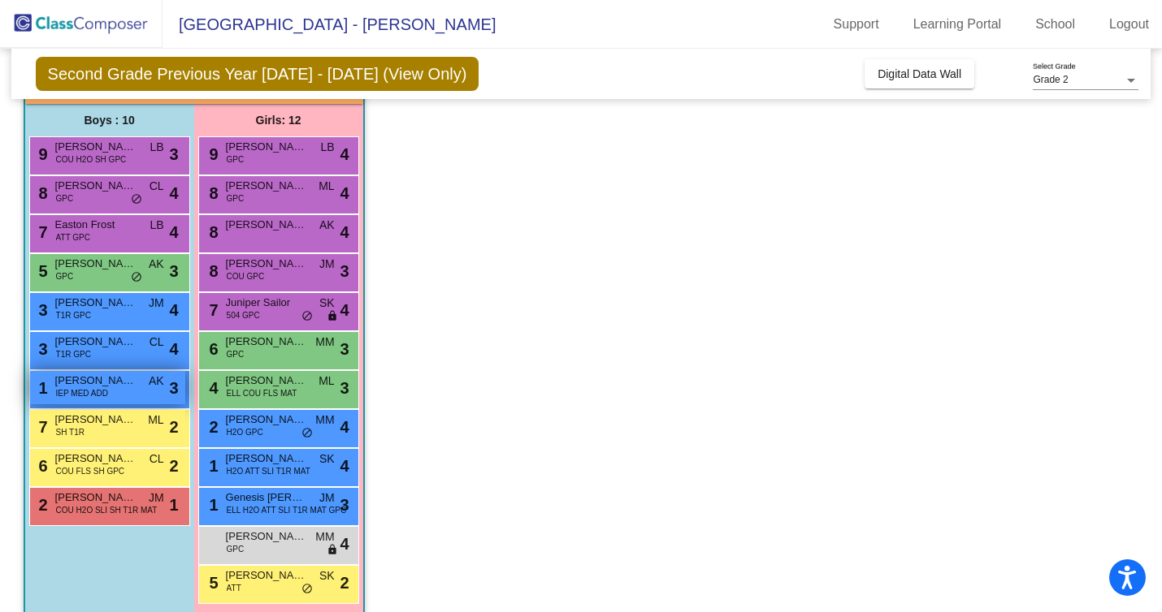
click at [110, 383] on span "[PERSON_NAME]" at bounding box center [95, 381] width 81 height 16
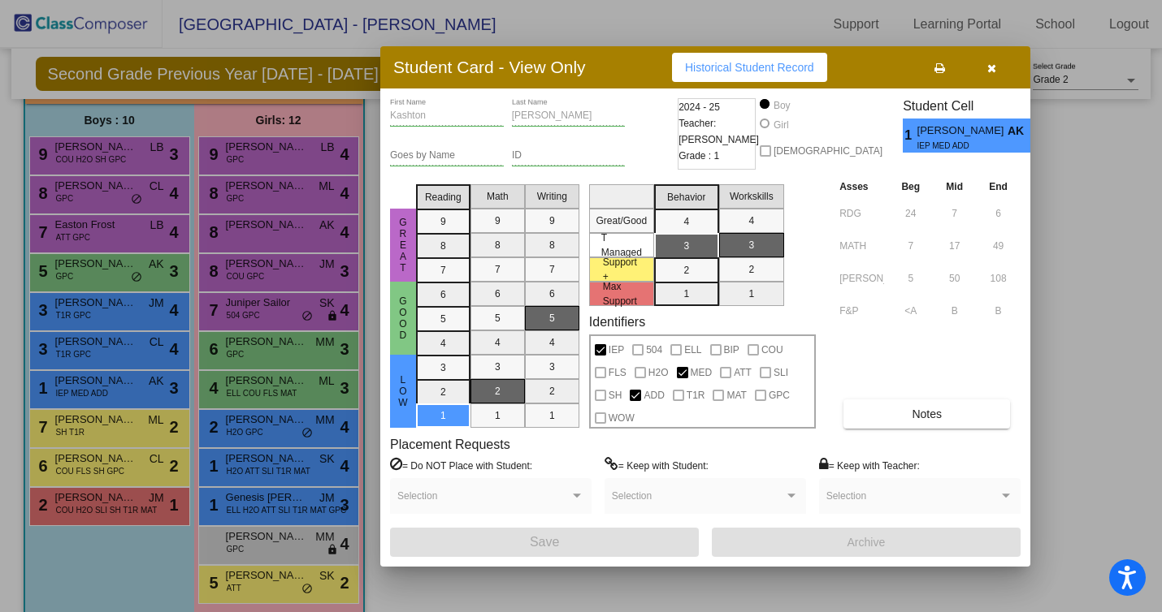
click at [110, 383] on div at bounding box center [581, 306] width 1162 height 612
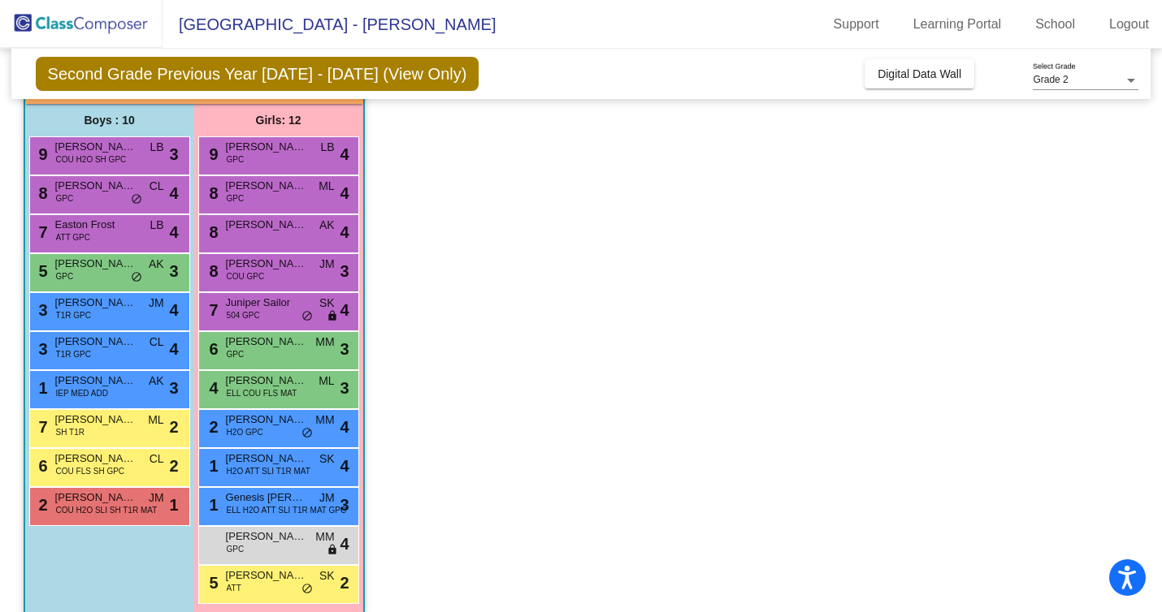
click at [110, 446] on div "7 [PERSON_NAME] SH T1R ML lock do_not_disturb_alt 2" at bounding box center [109, 428] width 161 height 39
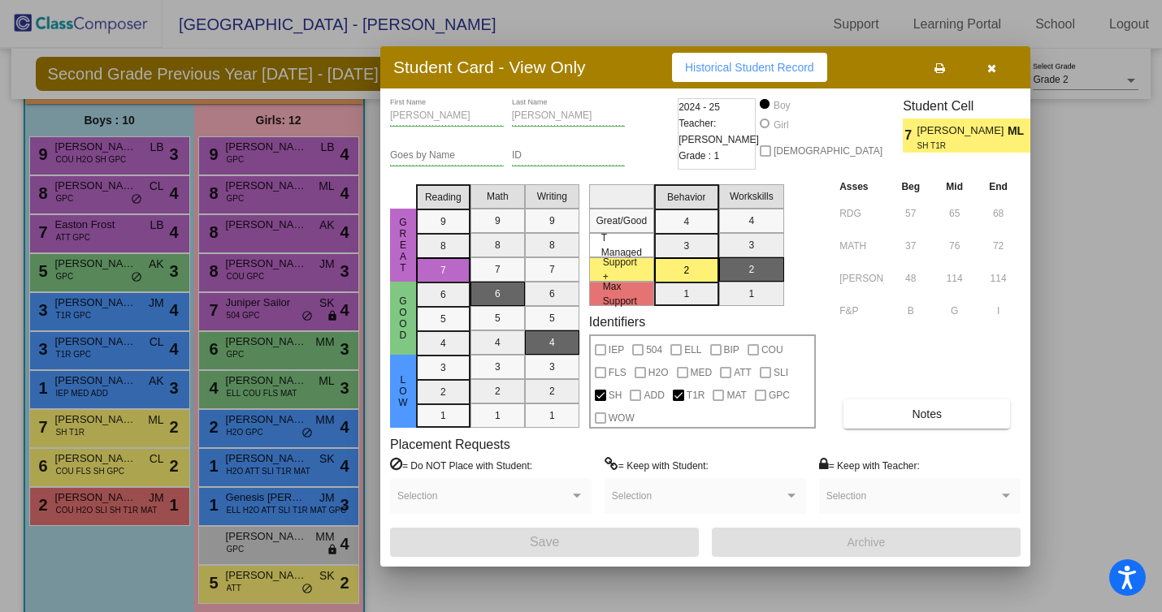
click at [110, 458] on div at bounding box center [581, 306] width 1162 height 612
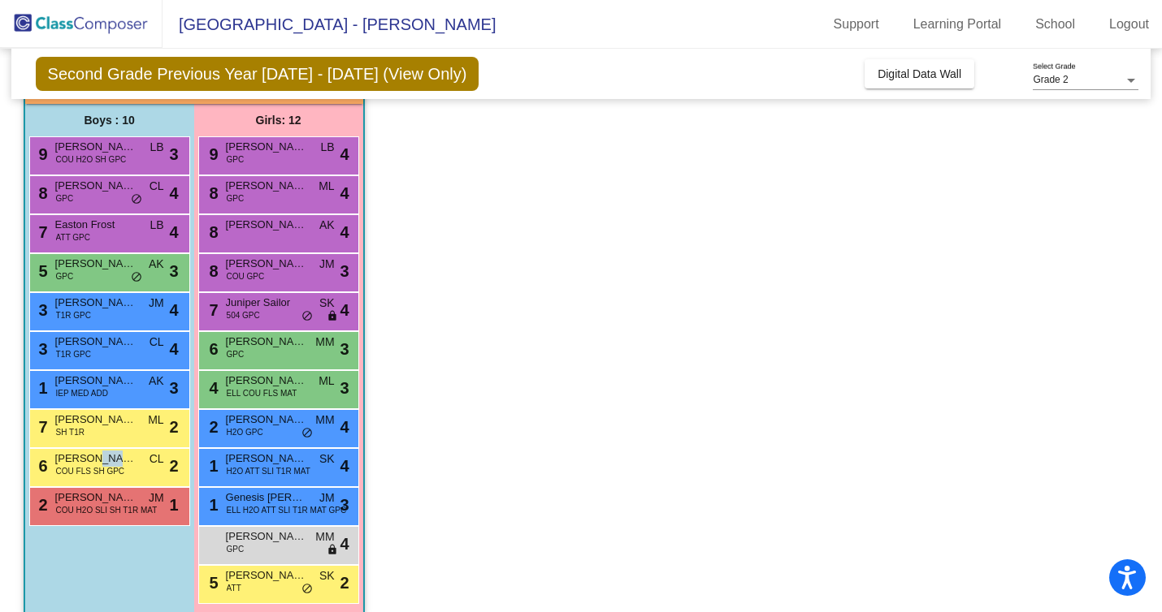
click at [110, 458] on span "[PERSON_NAME]" at bounding box center [95, 459] width 81 height 16
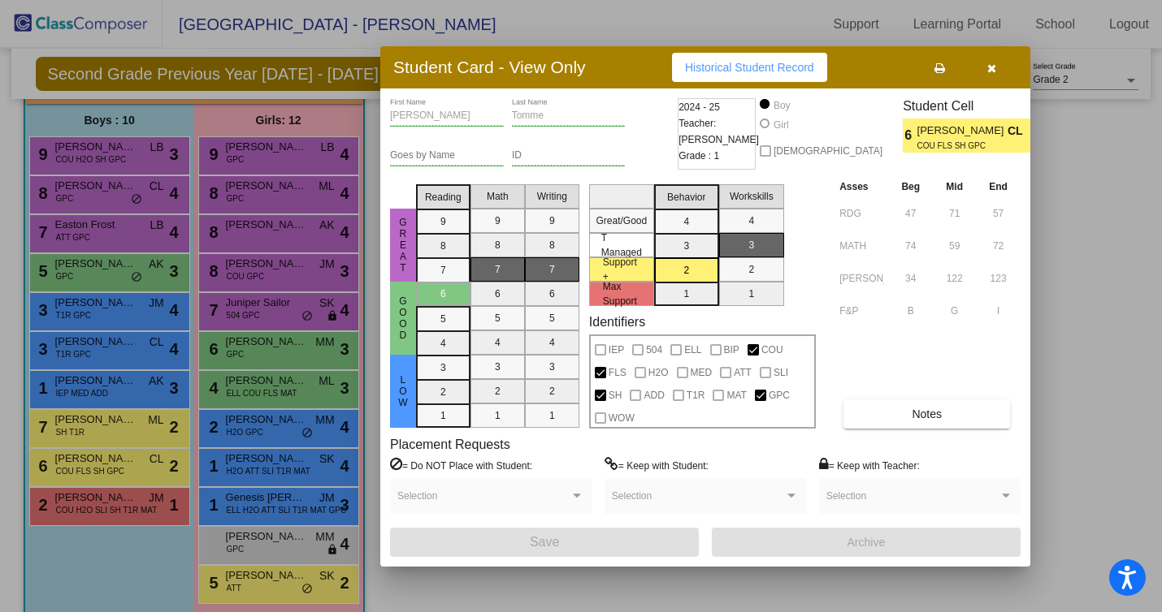
click at [111, 503] on div at bounding box center [581, 306] width 1162 height 612
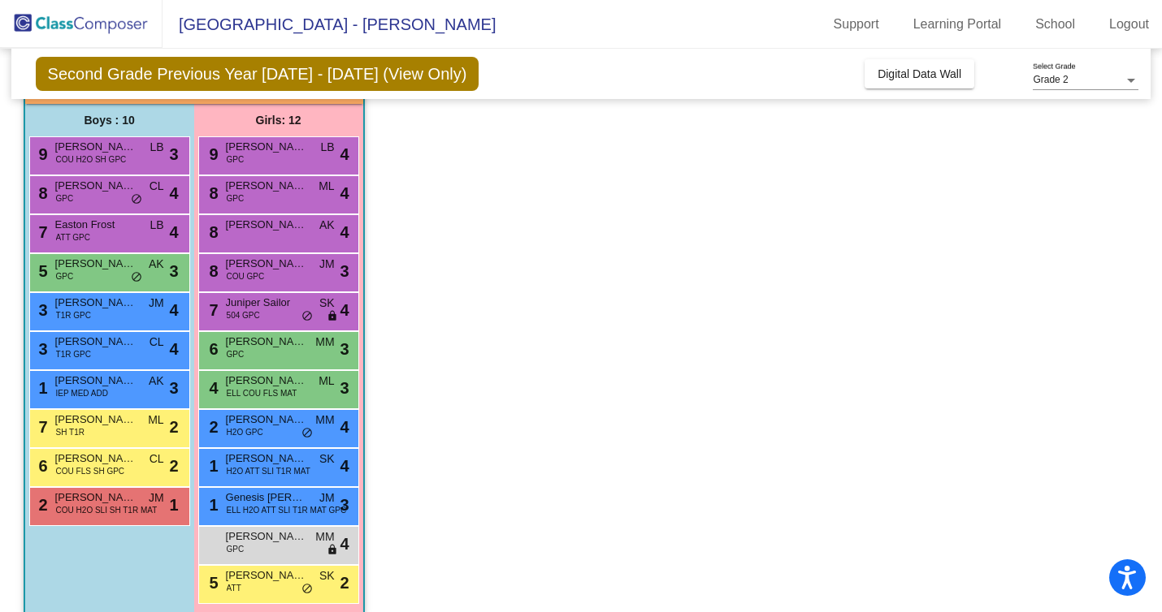
click at [111, 503] on span "[PERSON_NAME]" at bounding box center [95, 498] width 81 height 16
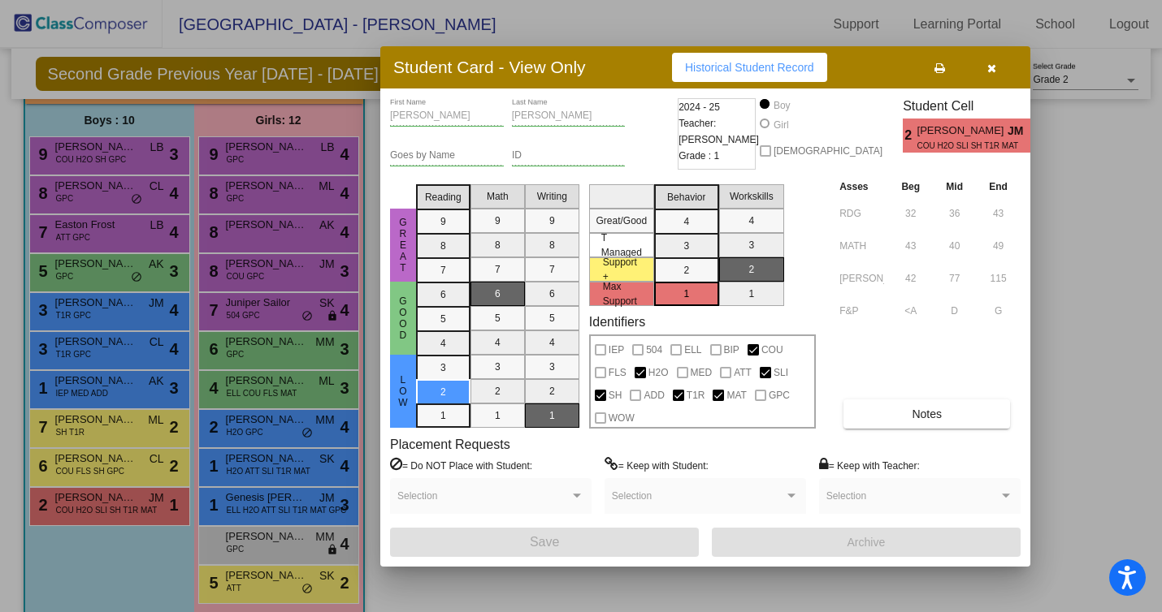
click at [129, 388] on div at bounding box center [581, 306] width 1162 height 612
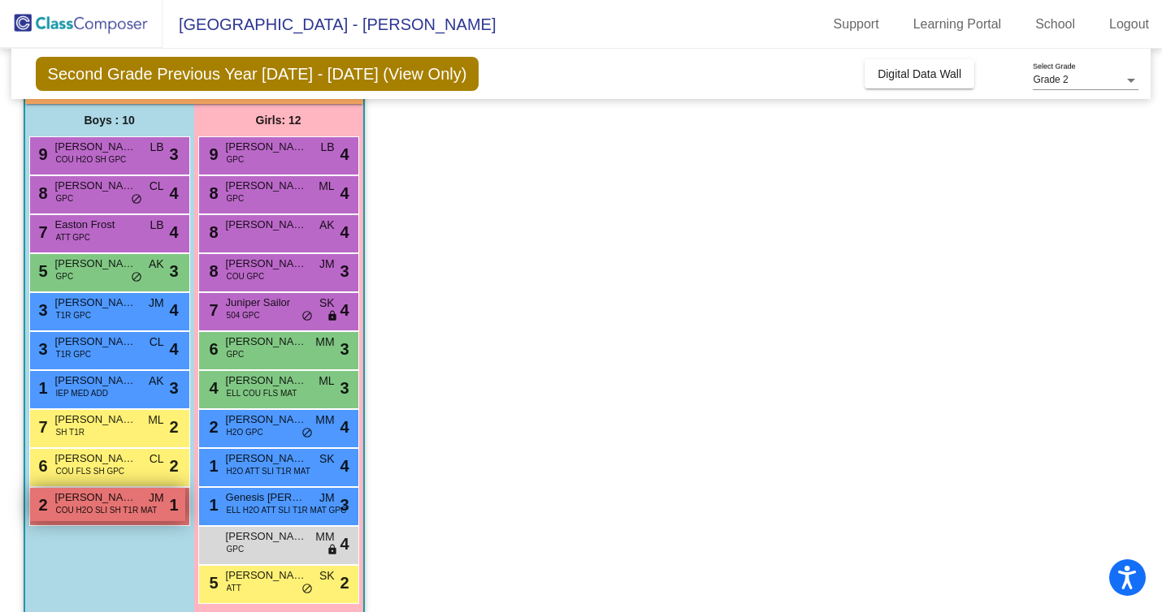
click at [117, 500] on span "[PERSON_NAME]" at bounding box center [95, 498] width 81 height 16
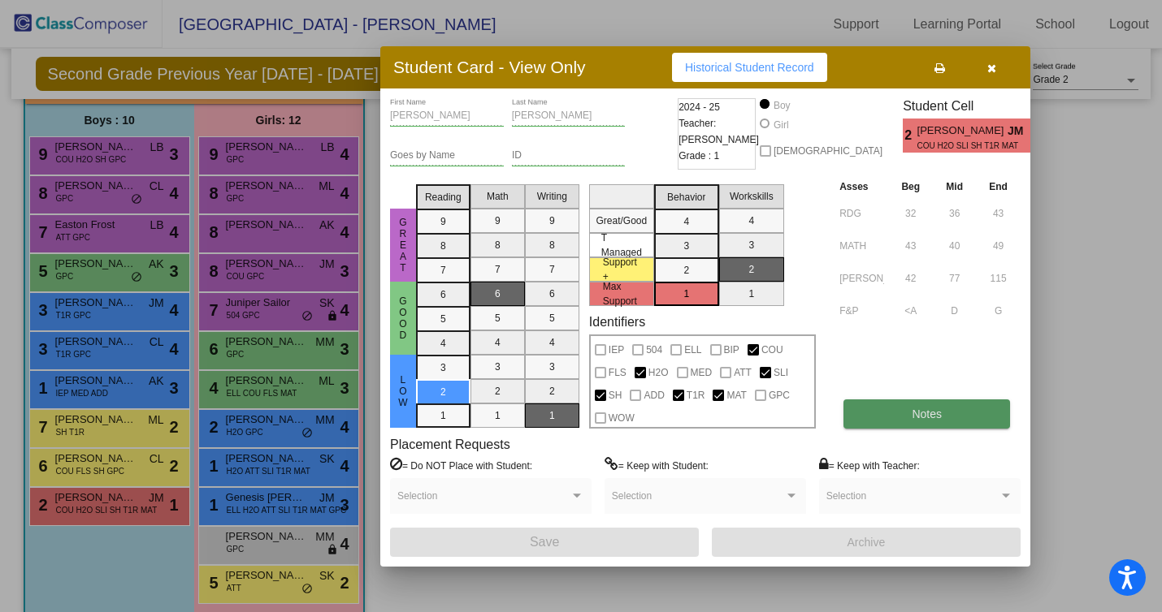
click at [893, 419] on button "Notes" at bounding box center [926, 414] width 167 height 29
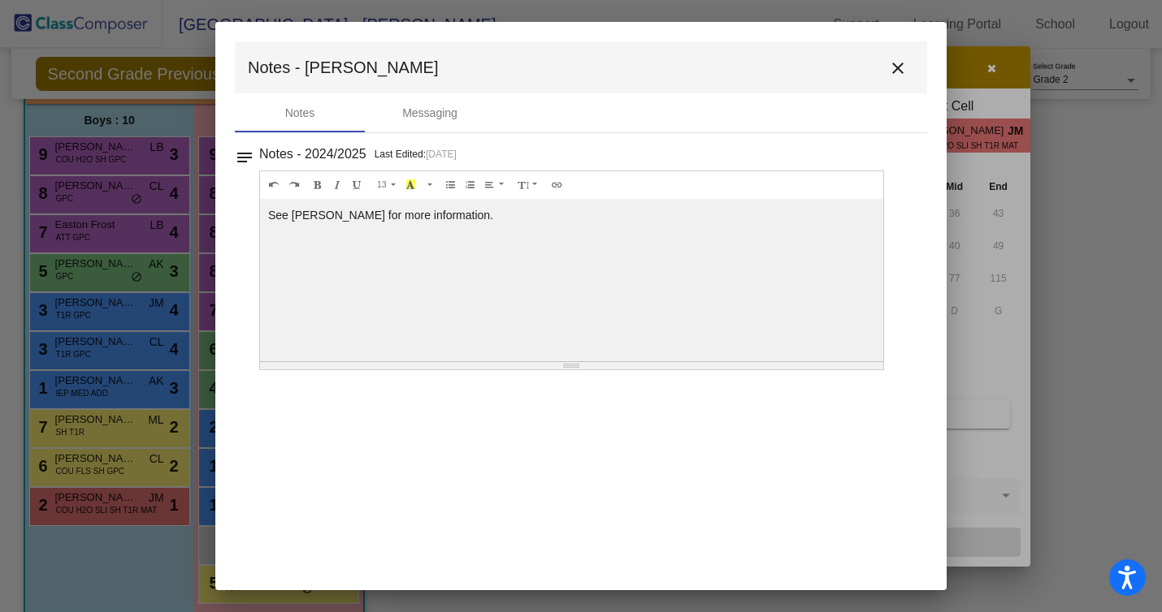
click at [898, 66] on mat-icon "close" at bounding box center [897, 67] width 19 height 19
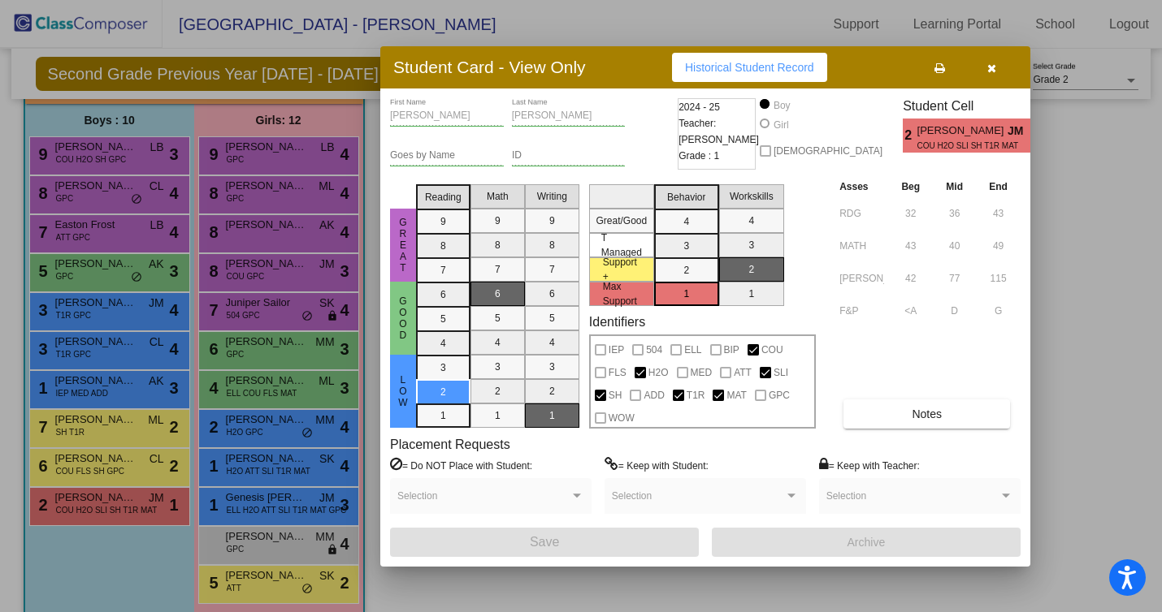
click at [996, 65] on button "button" at bounding box center [991, 67] width 52 height 29
